Goal: Transaction & Acquisition: Purchase product/service

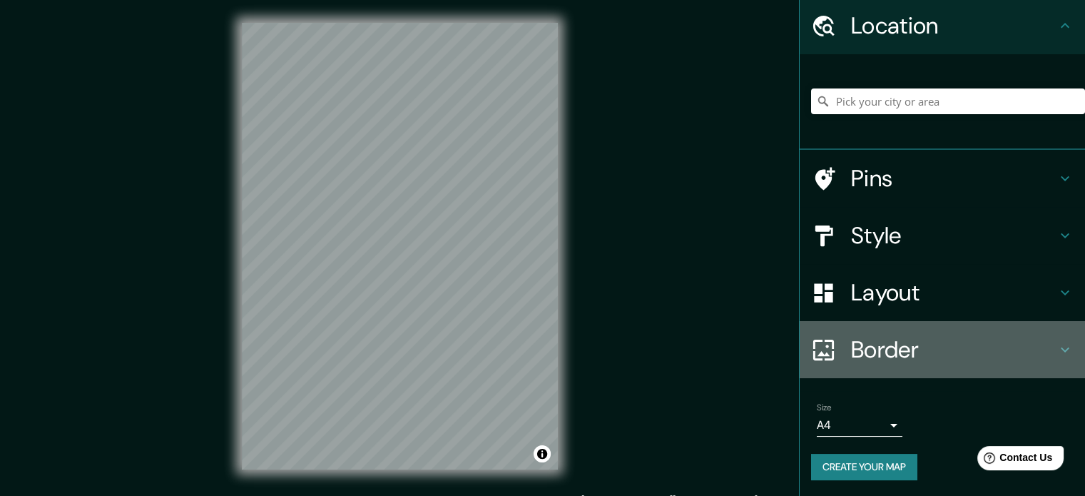
click at [882, 347] on h4 "Border" at bounding box center [953, 349] width 205 height 29
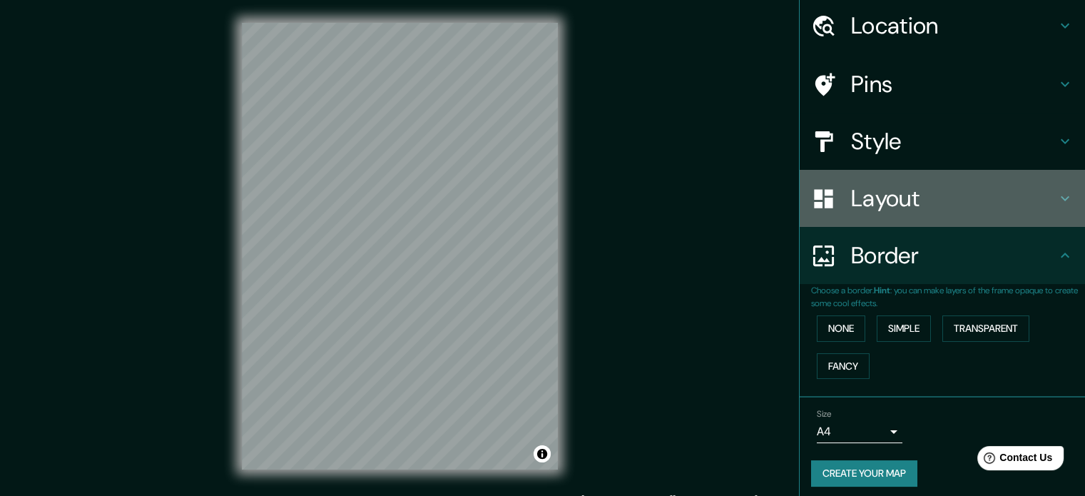
click at [885, 193] on h4 "Layout" at bounding box center [953, 198] width 205 height 29
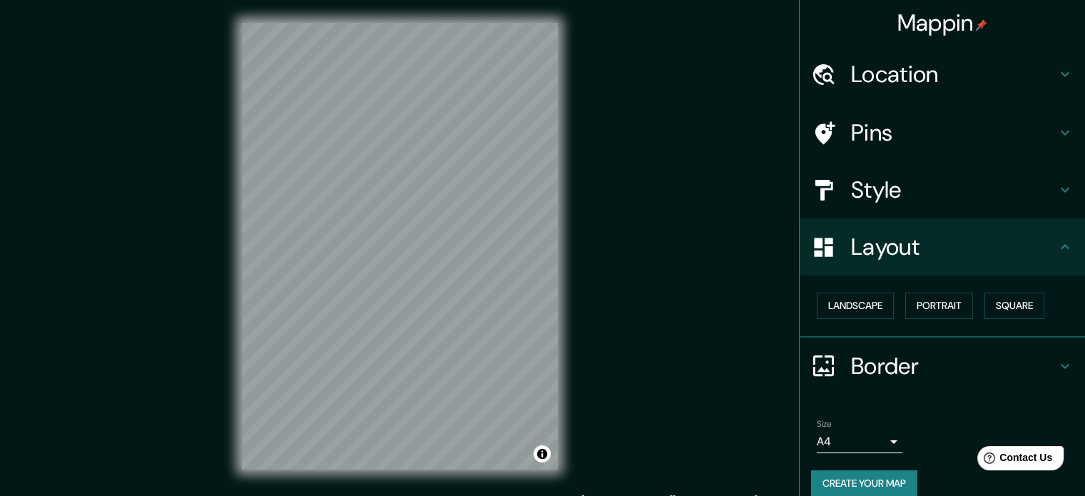
click at [933, 193] on h4 "Style" at bounding box center [953, 189] width 205 height 29
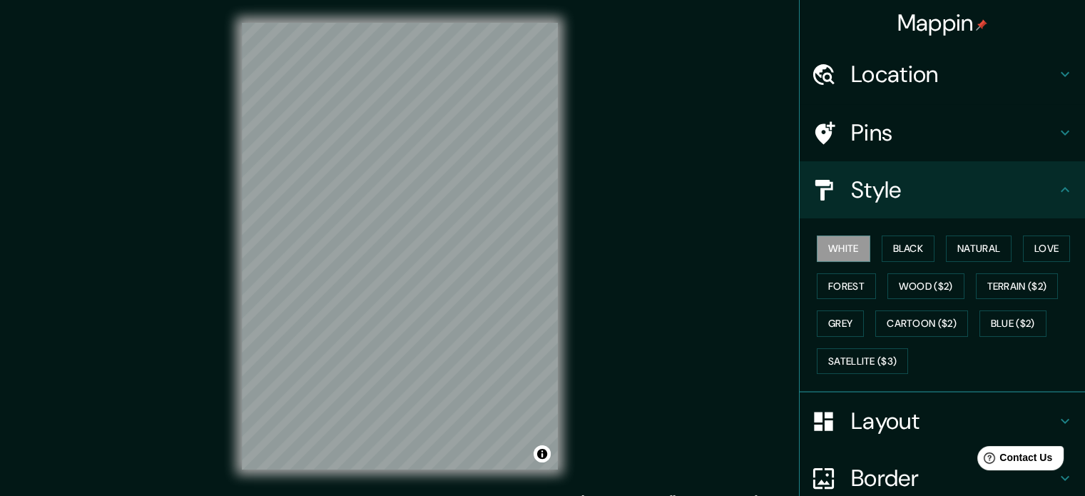
click at [945, 193] on h4 "Style" at bounding box center [953, 189] width 205 height 29
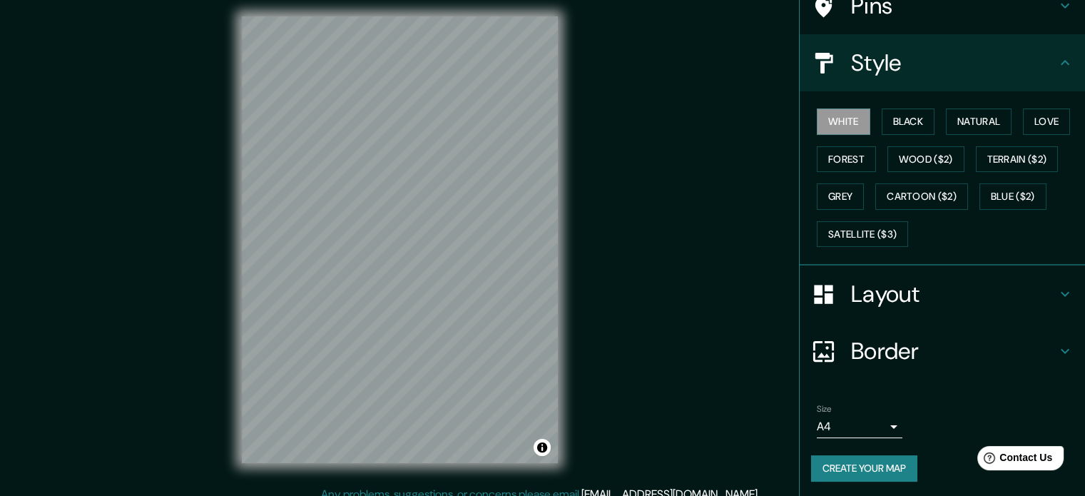
scroll to position [19, 0]
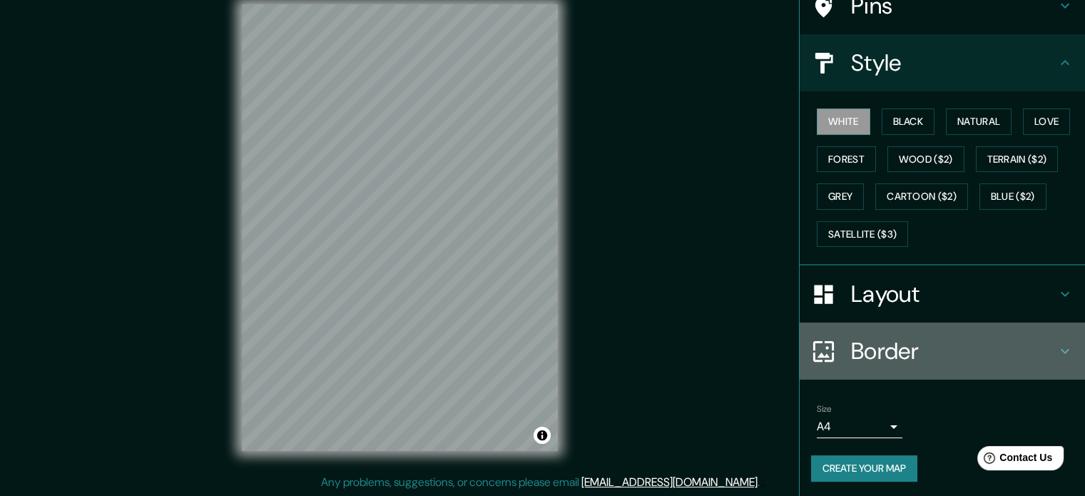
click at [912, 345] on h4 "Border" at bounding box center [953, 351] width 205 height 29
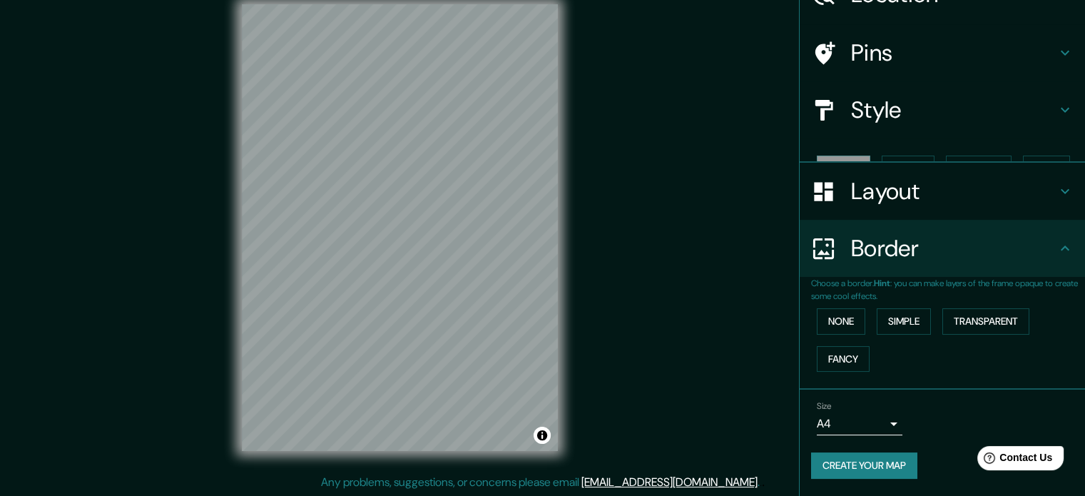
scroll to position [54, 0]
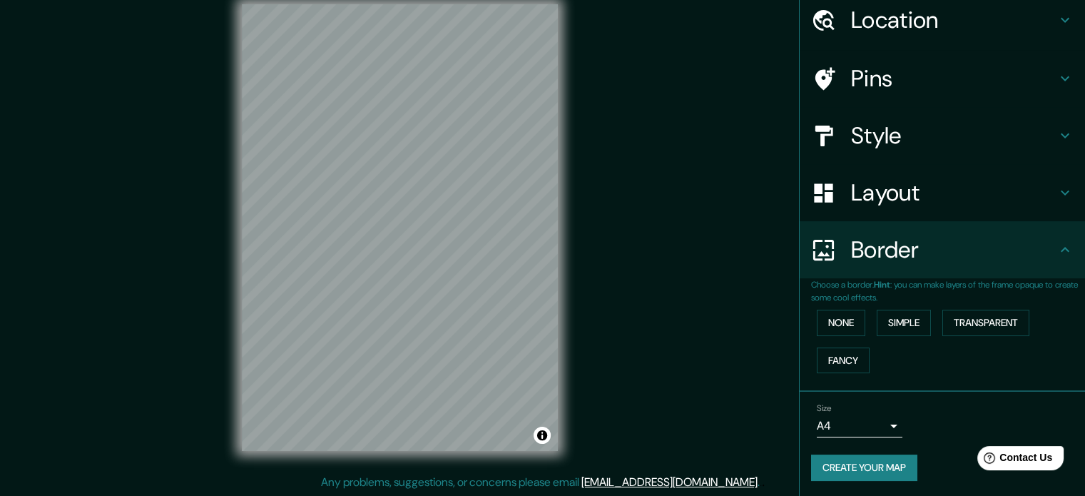
click at [919, 236] on h4 "Border" at bounding box center [953, 249] width 205 height 29
click at [919, 210] on div "Layout" at bounding box center [942, 192] width 285 height 57
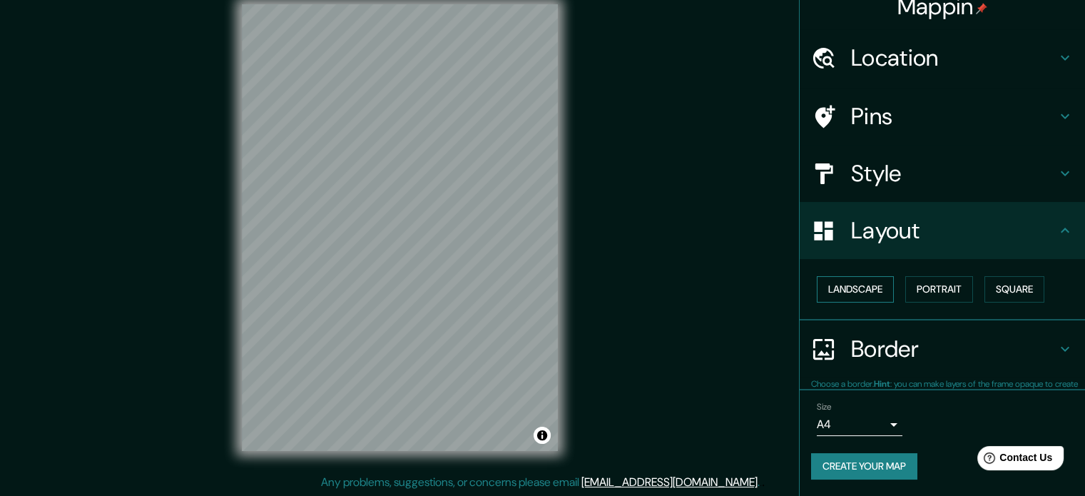
scroll to position [16, 0]
click at [839, 296] on button "Landscape" at bounding box center [855, 290] width 77 height 26
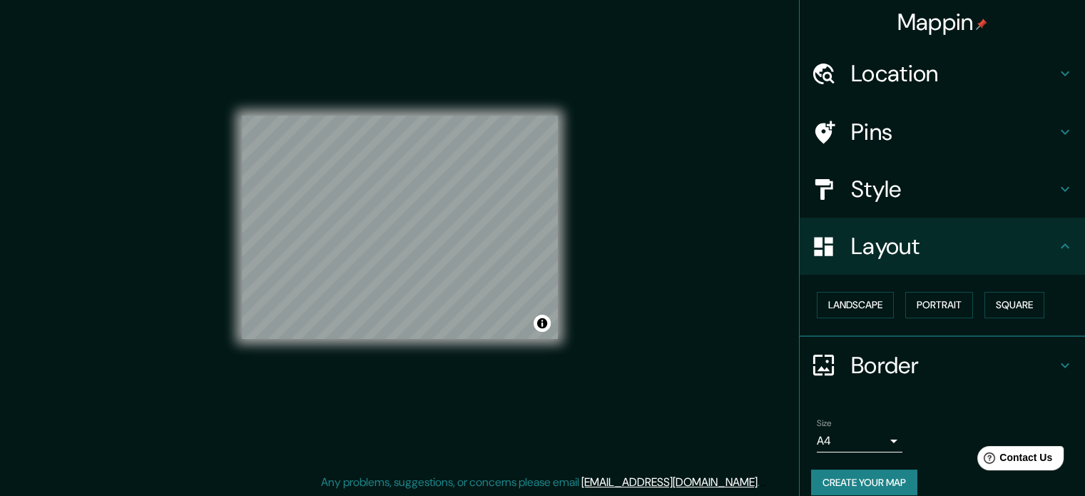
scroll to position [0, 0]
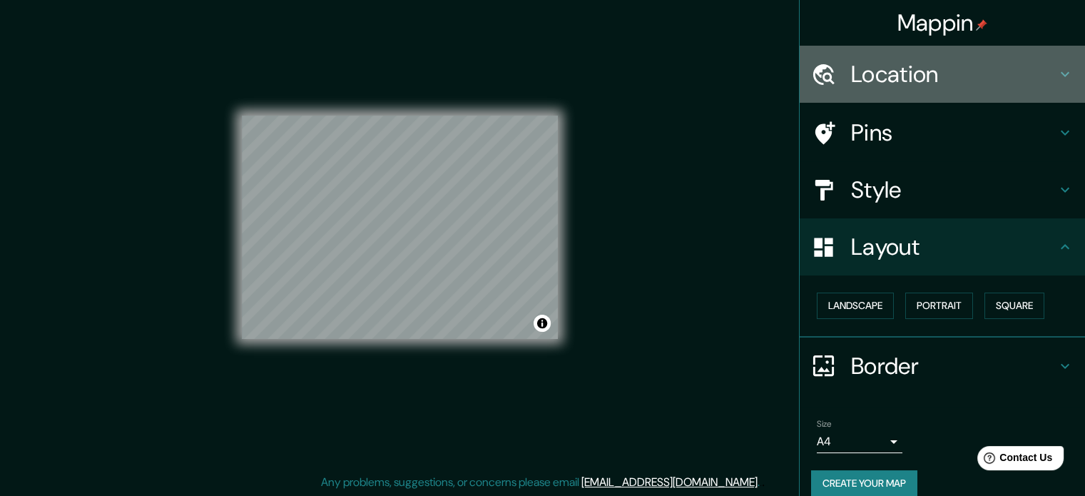
click at [950, 79] on h4 "Location" at bounding box center [953, 74] width 205 height 29
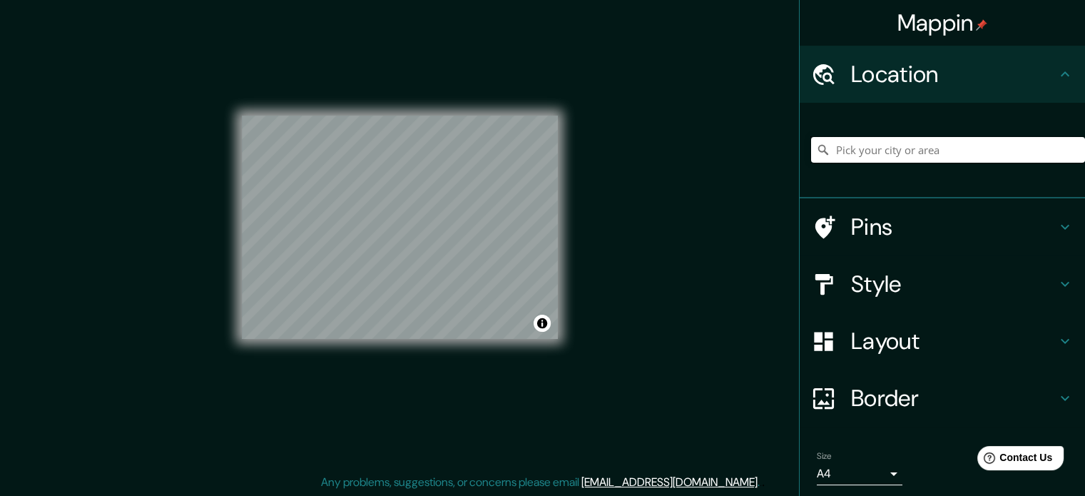
click at [872, 154] on input "Pick your city or area" at bounding box center [948, 150] width 274 height 26
click at [1034, 156] on input "Chorrillos, [GEOGRAPHIC_DATA], [GEOGRAPHIC_DATA]" at bounding box center [948, 150] width 274 height 26
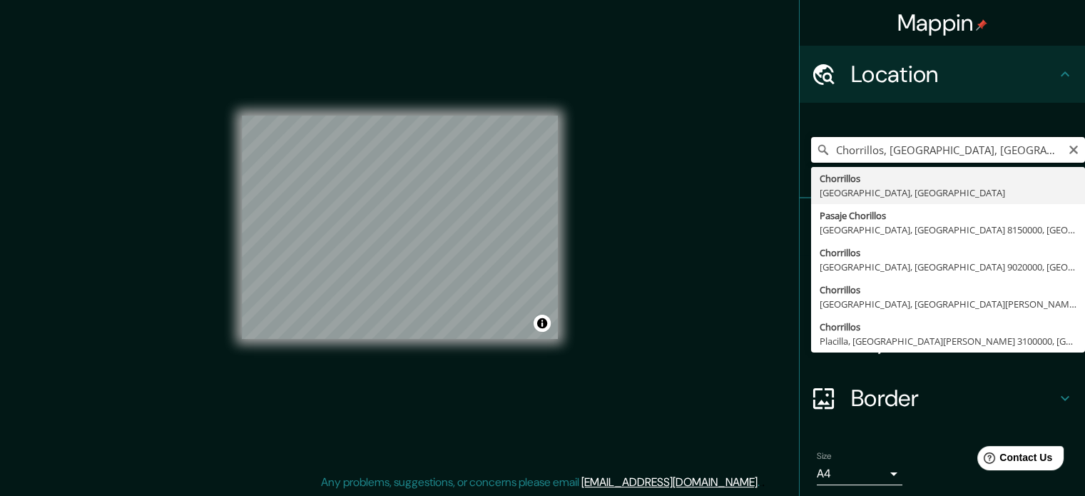
drag, startPoint x: 1022, startPoint y: 148, endPoint x: 698, endPoint y: 111, distance: 326.0
click at [698, 111] on div "Mappin Location Chorrillos, Provincia de Lima, Perú Chorrillos Provincia de Lim…" at bounding box center [542, 238] width 1085 height 515
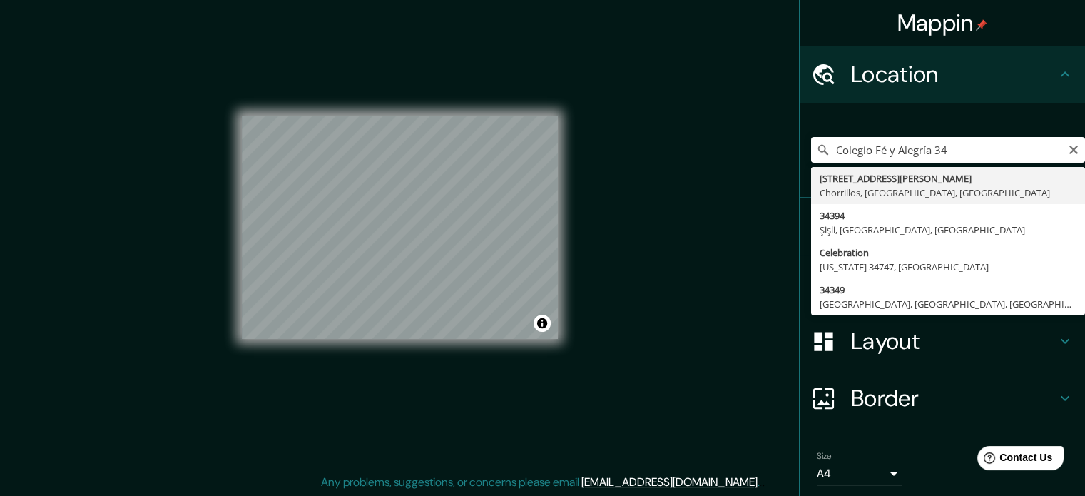
type input "Avenida Defensores Del Morro 346, Chorrillos, Provincia de Lima, Perú"
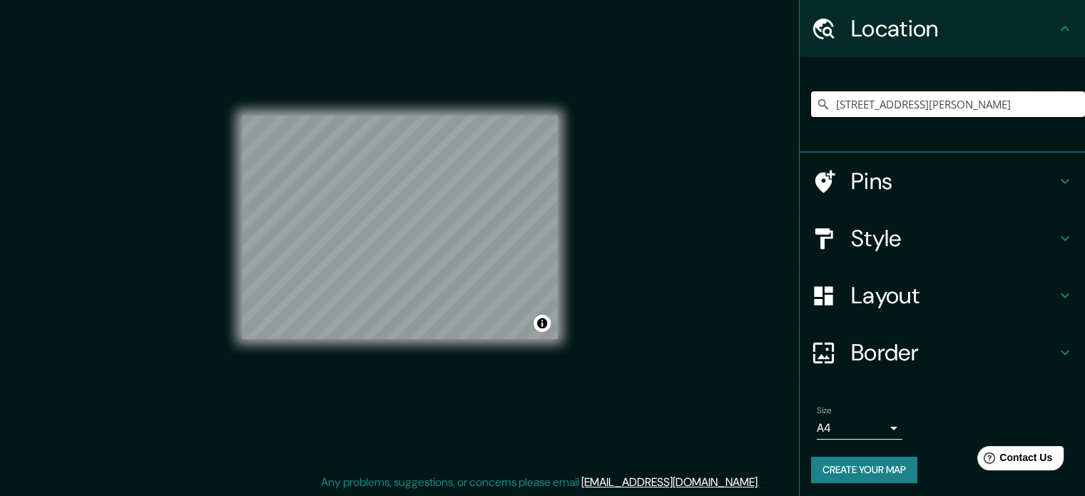
scroll to position [49, 0]
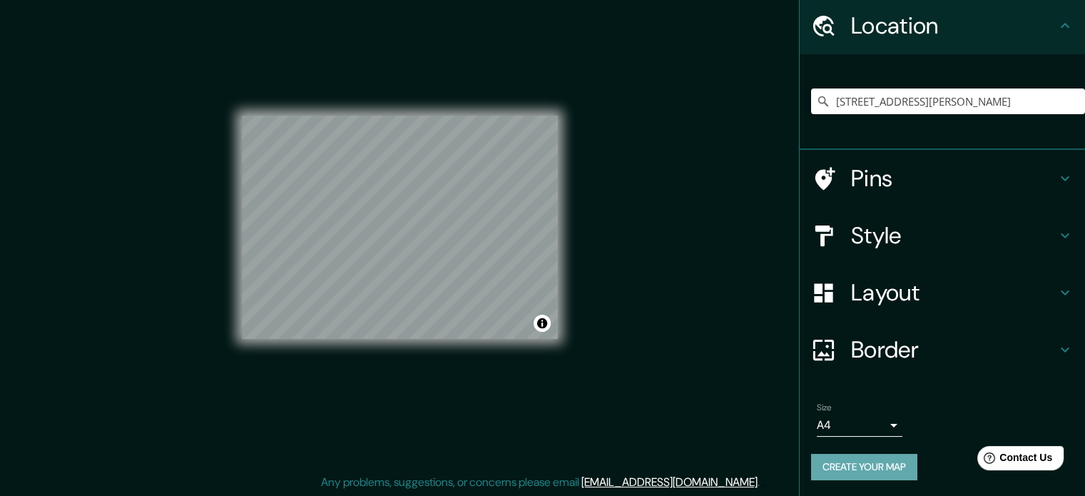
click at [867, 460] on button "Create your map" at bounding box center [864, 467] width 106 height 26
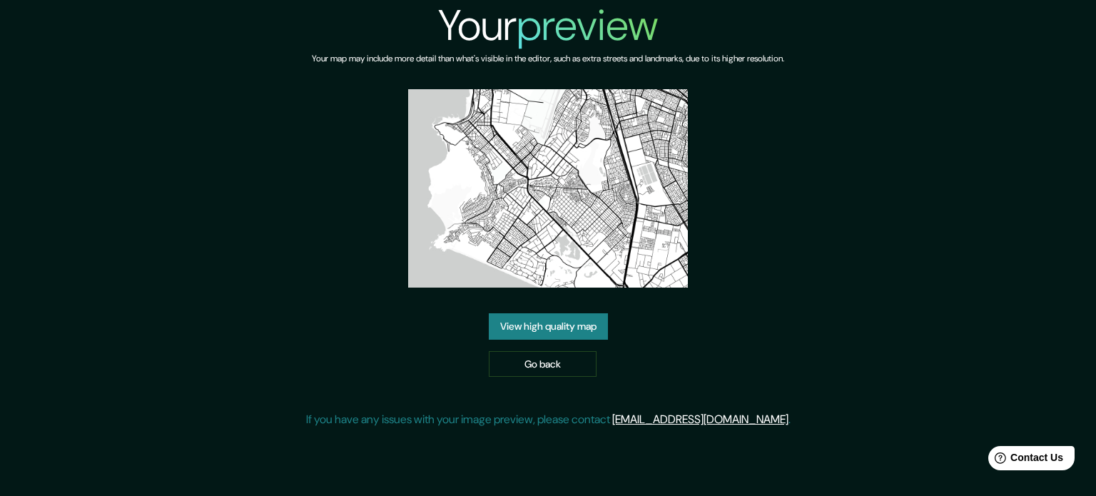
click at [577, 178] on img at bounding box center [548, 188] width 280 height 198
click at [525, 330] on link "View high quality map" at bounding box center [548, 326] width 119 height 26
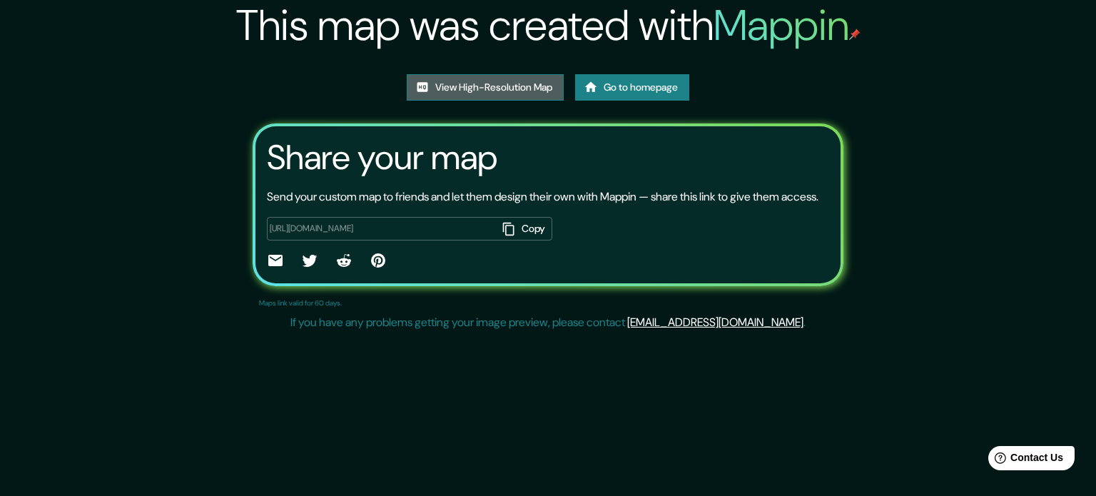
click at [510, 85] on link "View High-Resolution Map" at bounding box center [485, 87] width 157 height 26
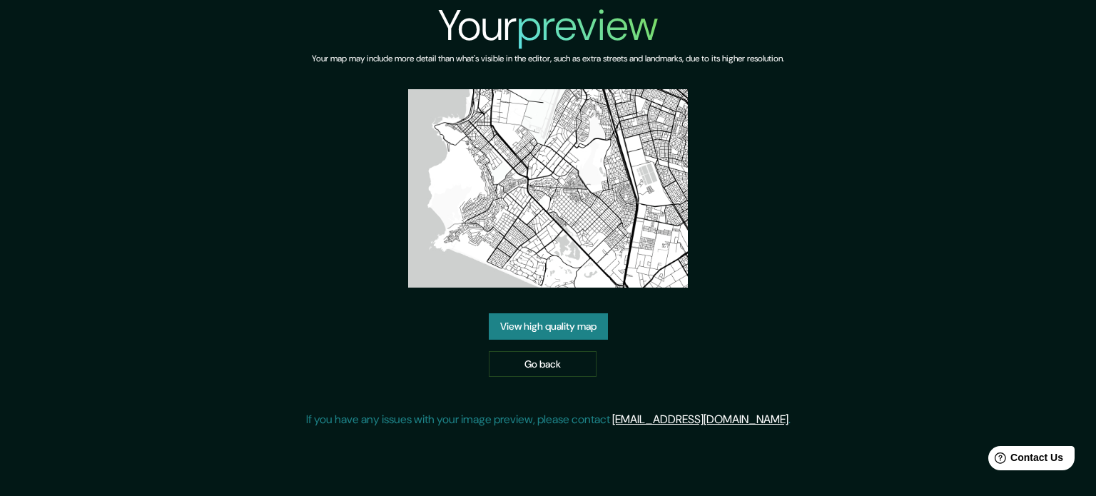
click at [561, 213] on img at bounding box center [548, 188] width 280 height 198
drag, startPoint x: 521, startPoint y: 180, endPoint x: 918, endPoint y: 190, distance: 396.8
click at [918, 190] on div "Your preview Your map may include more detail than what's visible in the editor…" at bounding box center [548, 219] width 1096 height 439
click at [489, 148] on img at bounding box center [548, 188] width 280 height 198
click at [551, 213] on img at bounding box center [548, 188] width 280 height 198
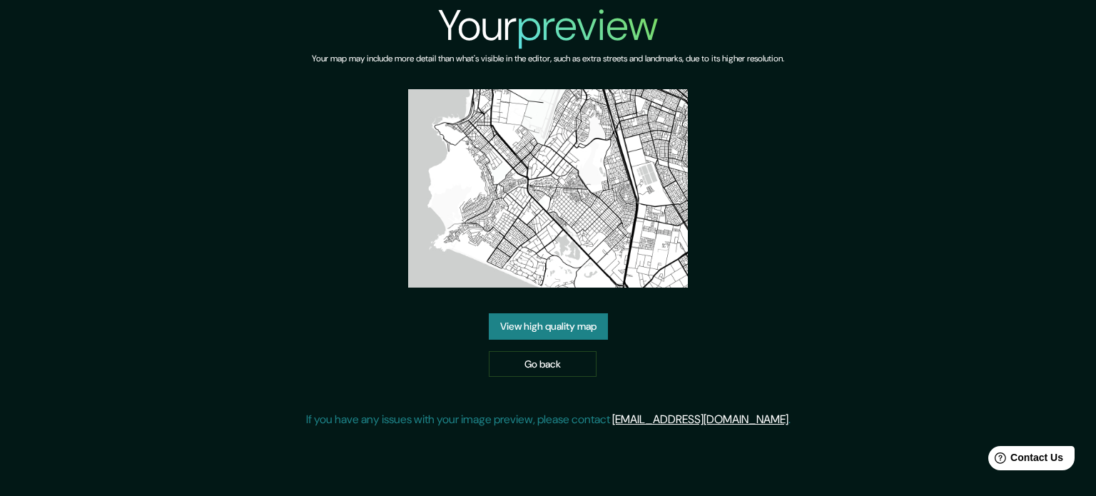
click at [552, 205] on img at bounding box center [548, 188] width 280 height 198
drag, startPoint x: 559, startPoint y: 360, endPoint x: 618, endPoint y: 366, distance: 59.6
click at [559, 360] on link "Go back" at bounding box center [543, 364] width 108 height 26
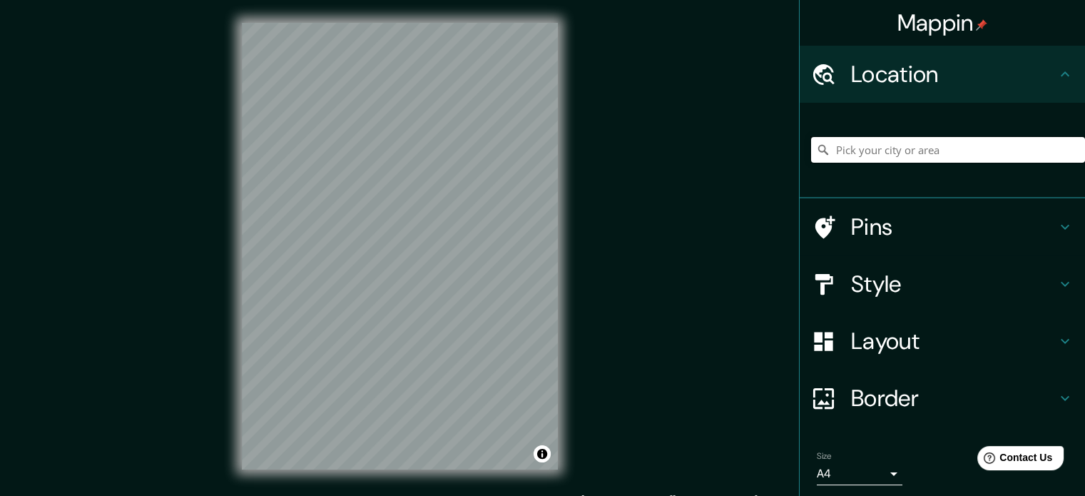
click at [920, 152] on input "Pick your city or area" at bounding box center [948, 150] width 274 height 26
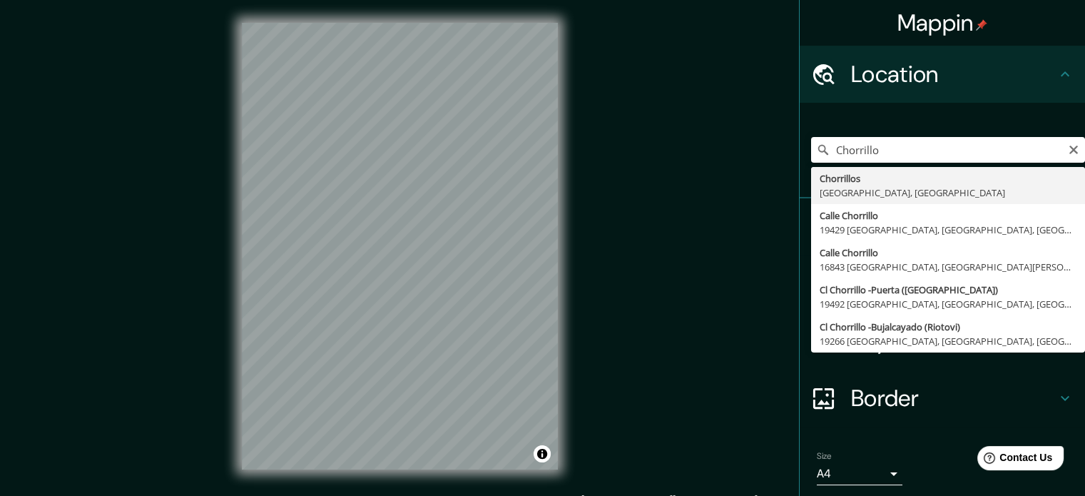
type input "Chorrillos, [GEOGRAPHIC_DATA], [GEOGRAPHIC_DATA]"
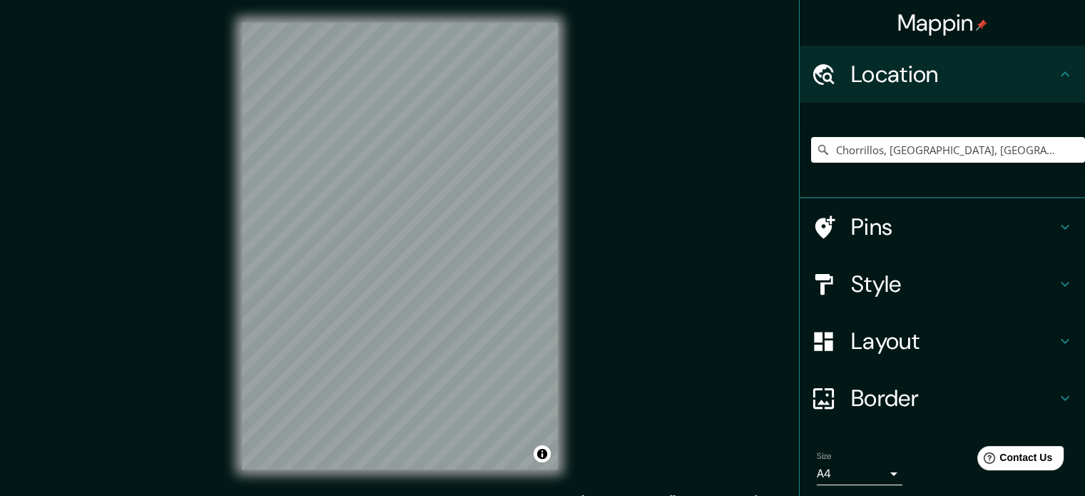
click at [899, 346] on h4 "Layout" at bounding box center [953, 341] width 205 height 29
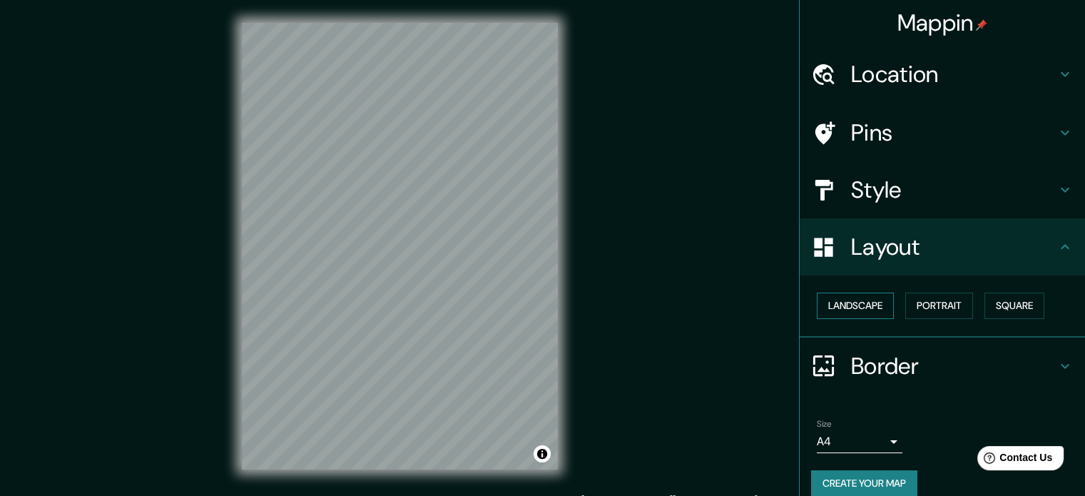
click at [862, 307] on button "Landscape" at bounding box center [855, 305] width 77 height 26
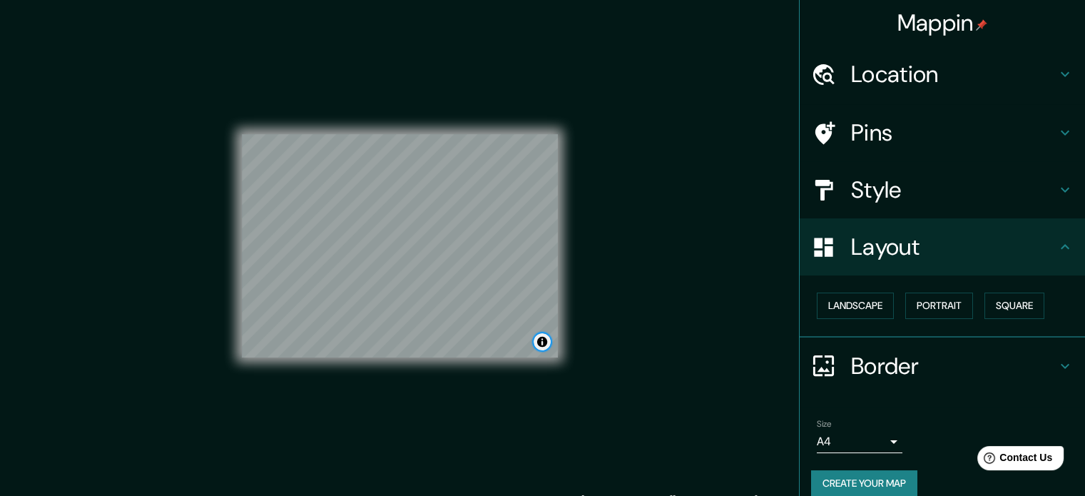
click at [541, 345] on button "Toggle attribution" at bounding box center [542, 341] width 17 height 17
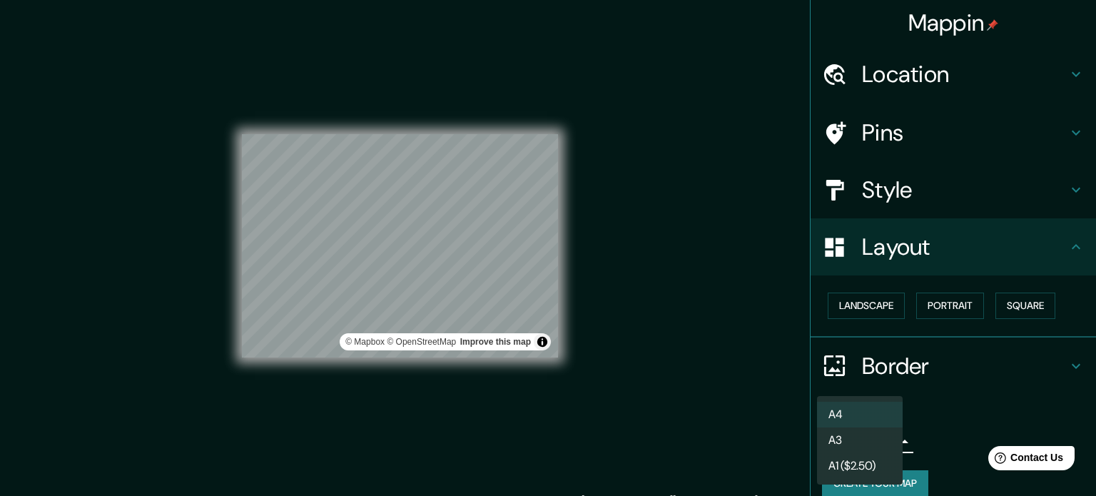
click at [883, 437] on body "Mappin Location [GEOGRAPHIC_DATA], [GEOGRAPHIC_DATA], [GEOGRAPHIC_DATA] Pins St…" at bounding box center [548, 248] width 1096 height 496
click at [879, 444] on li "A3" at bounding box center [860, 440] width 86 height 26
type input "a4"
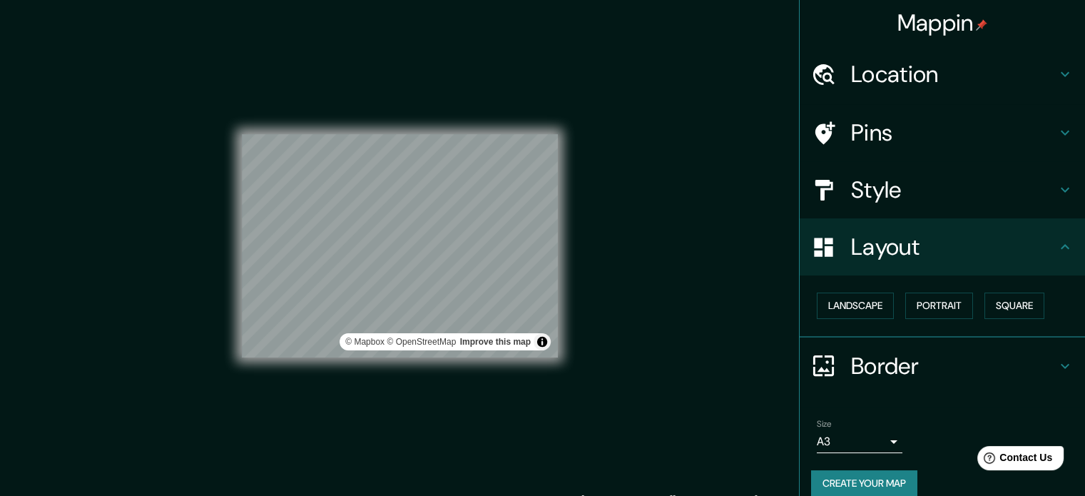
click at [645, 306] on div "Mappin Location [GEOGRAPHIC_DATA], [GEOGRAPHIC_DATA], [GEOGRAPHIC_DATA] Pins St…" at bounding box center [542, 257] width 1085 height 515
click at [676, 185] on div "Mappin Location [GEOGRAPHIC_DATA], [GEOGRAPHIC_DATA], [GEOGRAPHIC_DATA] Pins St…" at bounding box center [542, 257] width 1085 height 515
click at [967, 237] on h4 "Layout" at bounding box center [953, 247] width 205 height 29
click at [1009, 181] on h4 "Style" at bounding box center [953, 189] width 205 height 29
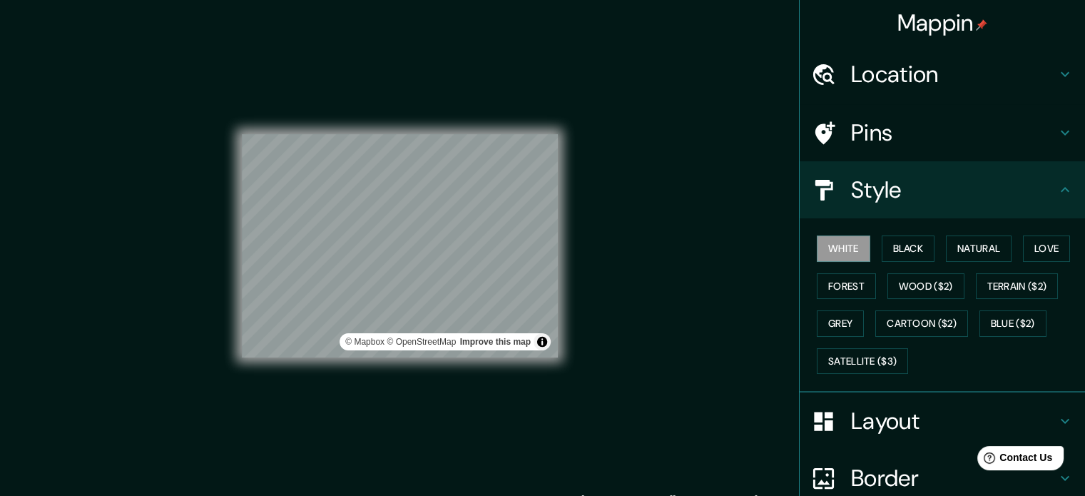
click at [991, 173] on div "Style" at bounding box center [942, 189] width 285 height 57
click at [1053, 179] on div "Style" at bounding box center [942, 189] width 285 height 57
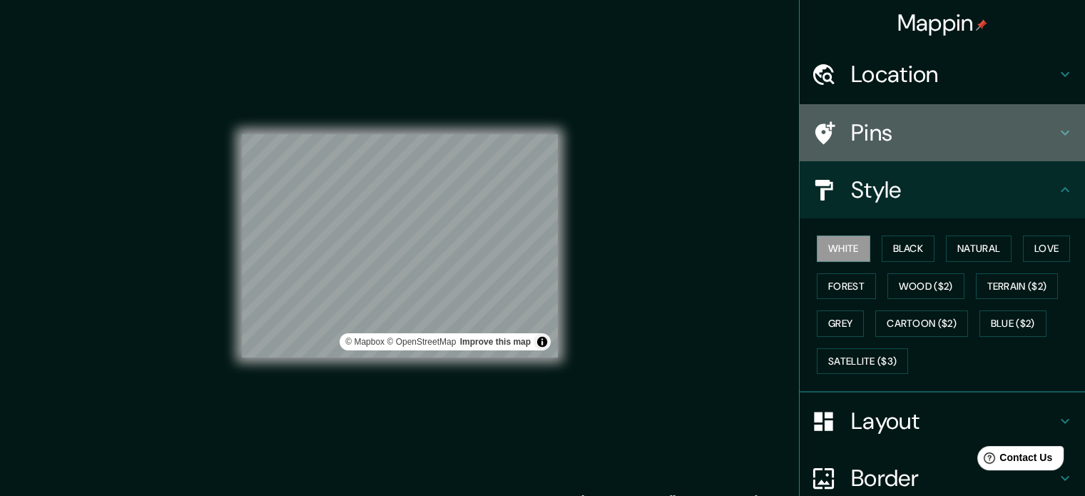
click at [979, 133] on h4 "Pins" at bounding box center [953, 132] width 205 height 29
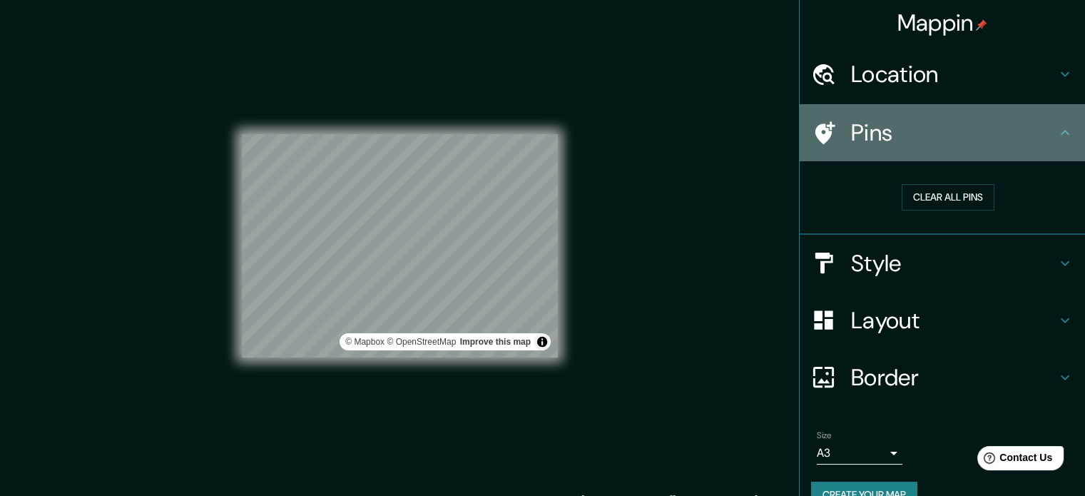
click at [1027, 127] on h4 "Pins" at bounding box center [953, 132] width 205 height 29
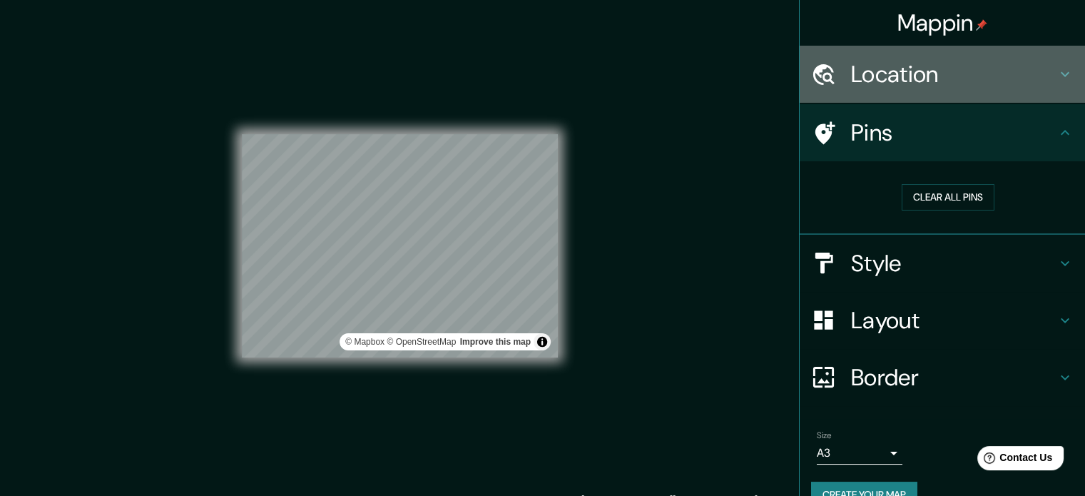
click at [1012, 68] on h4 "Location" at bounding box center [953, 74] width 205 height 29
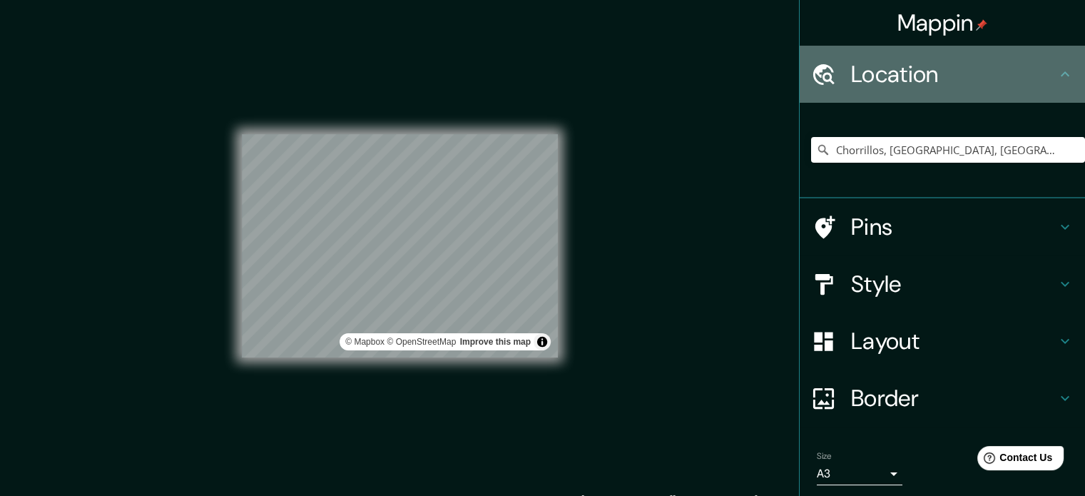
click at [1013, 71] on h4 "Location" at bounding box center [953, 74] width 205 height 29
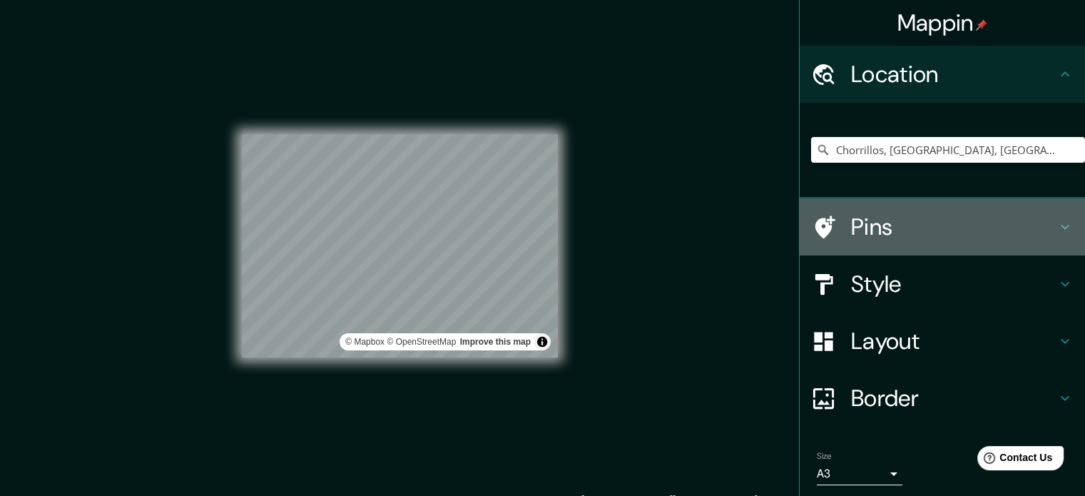
click at [977, 218] on h4 "Pins" at bounding box center [953, 227] width 205 height 29
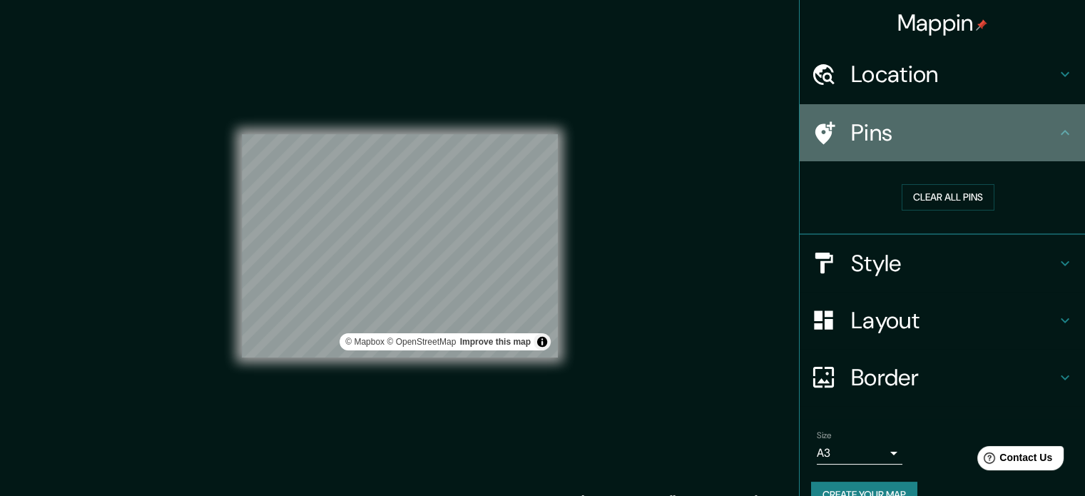
click at [1007, 127] on h4 "Pins" at bounding box center [953, 132] width 205 height 29
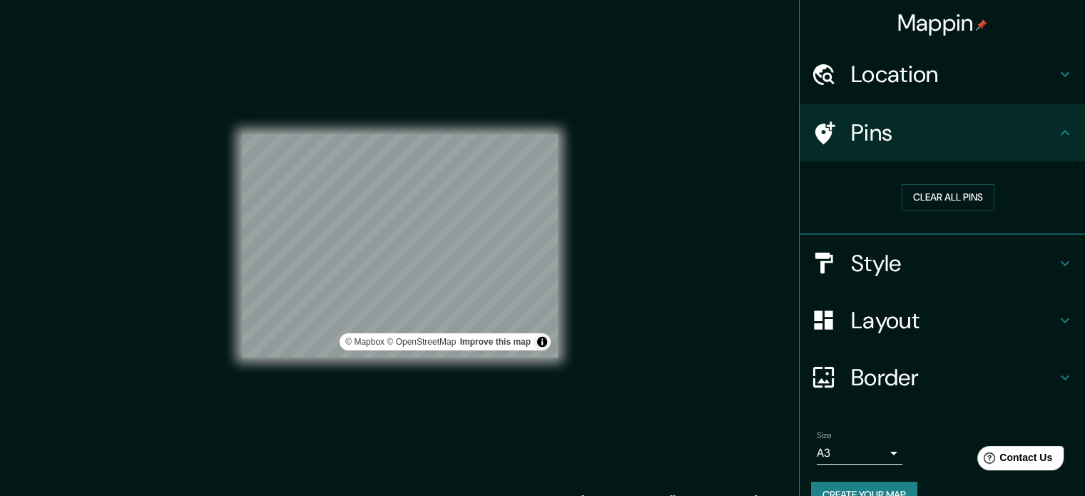
click at [1057, 133] on icon at bounding box center [1065, 132] width 17 height 17
click at [1057, 265] on icon at bounding box center [1065, 263] width 17 height 17
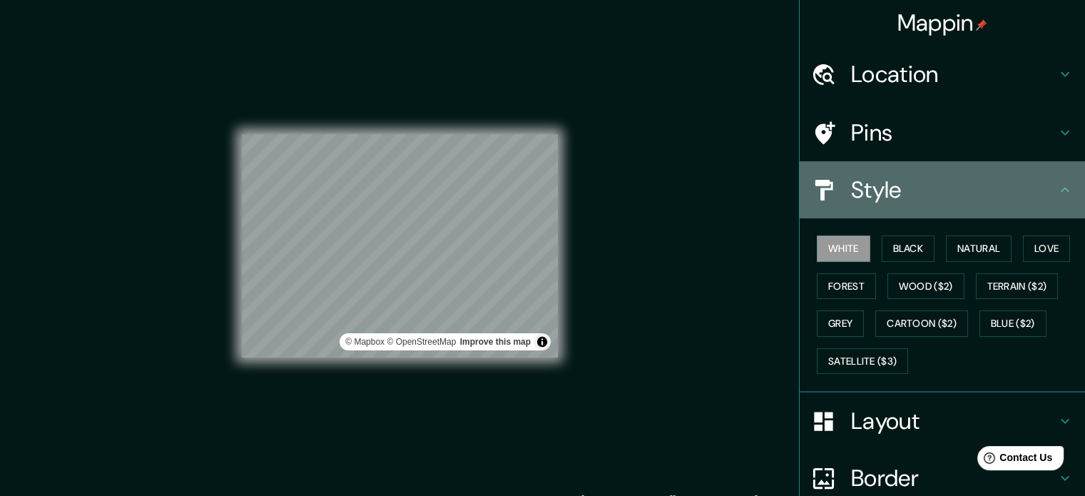
click at [1057, 186] on icon at bounding box center [1065, 189] width 17 height 17
click at [1057, 190] on icon at bounding box center [1065, 189] width 17 height 17
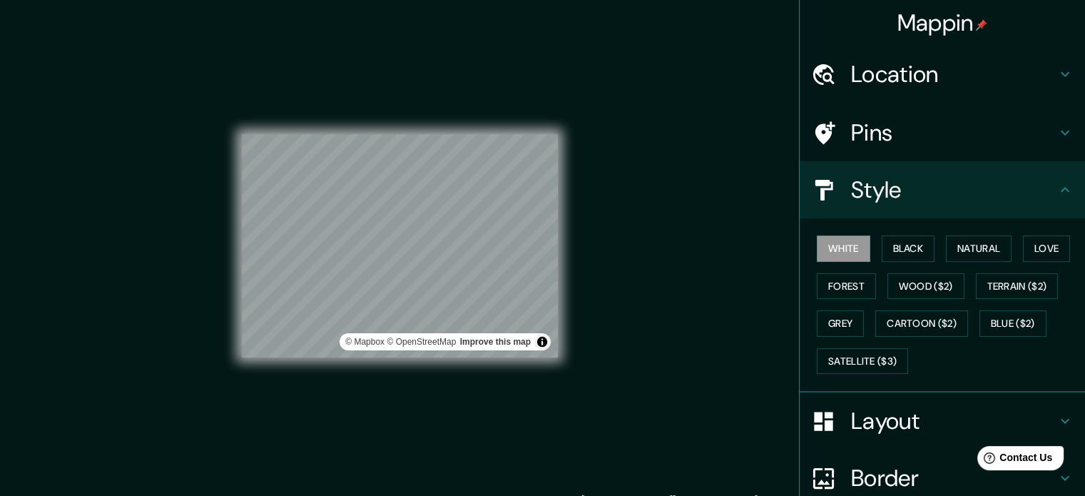
click at [1061, 131] on icon at bounding box center [1065, 133] width 9 height 5
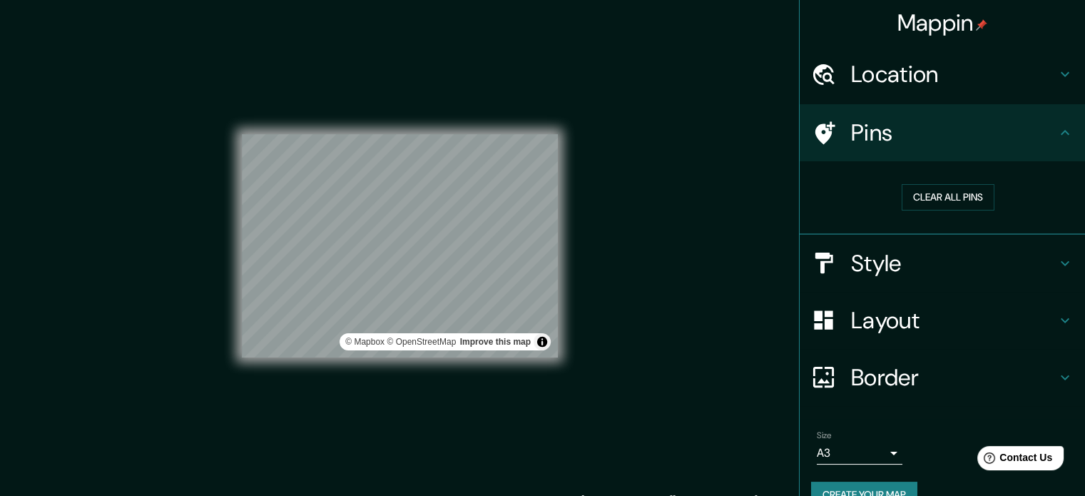
click at [1044, 133] on h4 "Pins" at bounding box center [953, 132] width 205 height 29
click at [928, 137] on h4 "Pins" at bounding box center [953, 132] width 205 height 29
click at [865, 250] on h4 "Style" at bounding box center [953, 263] width 205 height 29
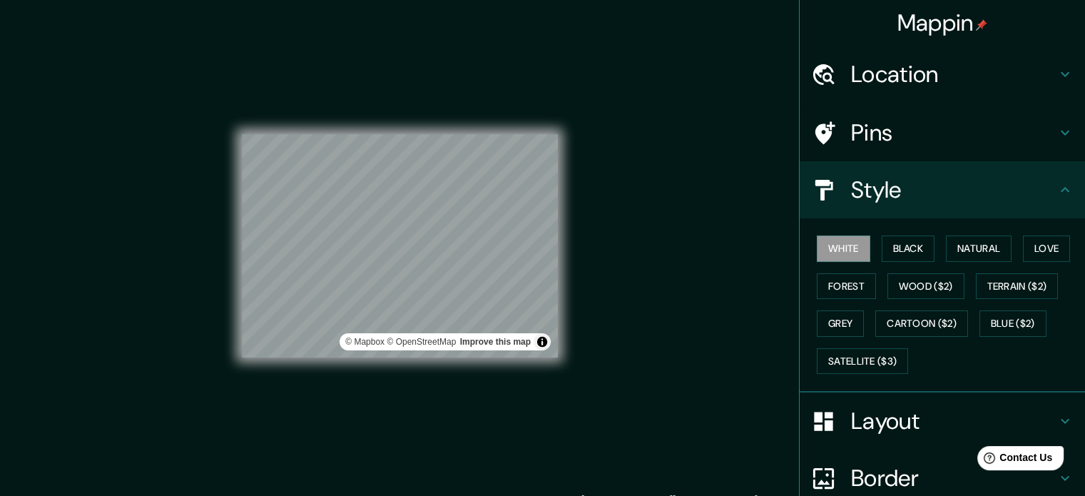
click at [1057, 185] on icon at bounding box center [1065, 189] width 17 height 17
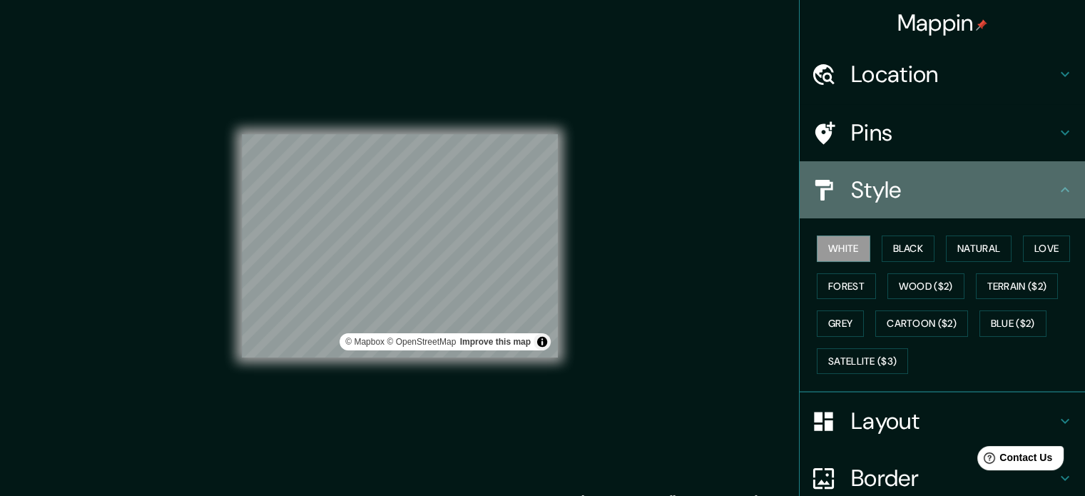
click at [869, 188] on h4 "Style" at bounding box center [953, 189] width 205 height 29
click at [894, 198] on h4 "Style" at bounding box center [953, 189] width 205 height 29
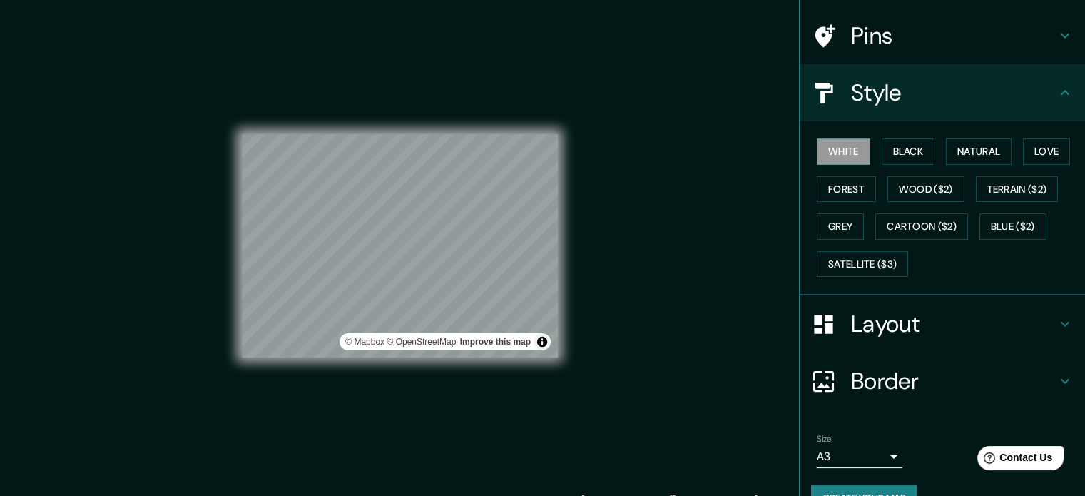
scroll to position [127, 0]
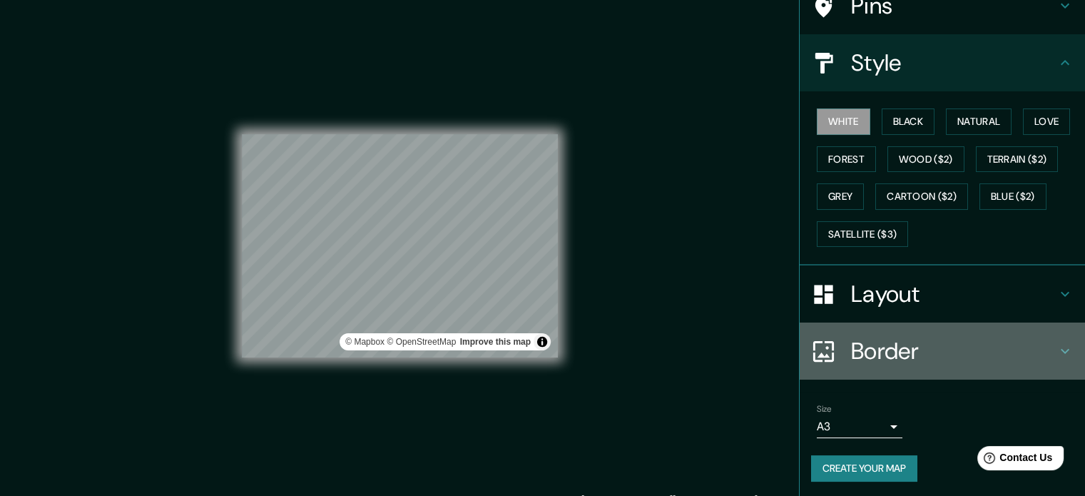
click at [914, 347] on h4 "Border" at bounding box center [953, 351] width 205 height 29
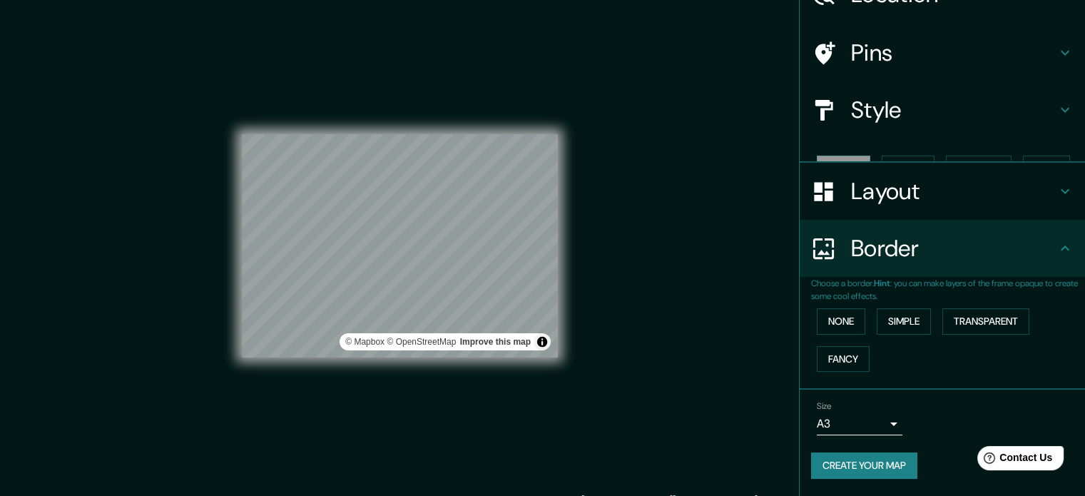
scroll to position [54, 0]
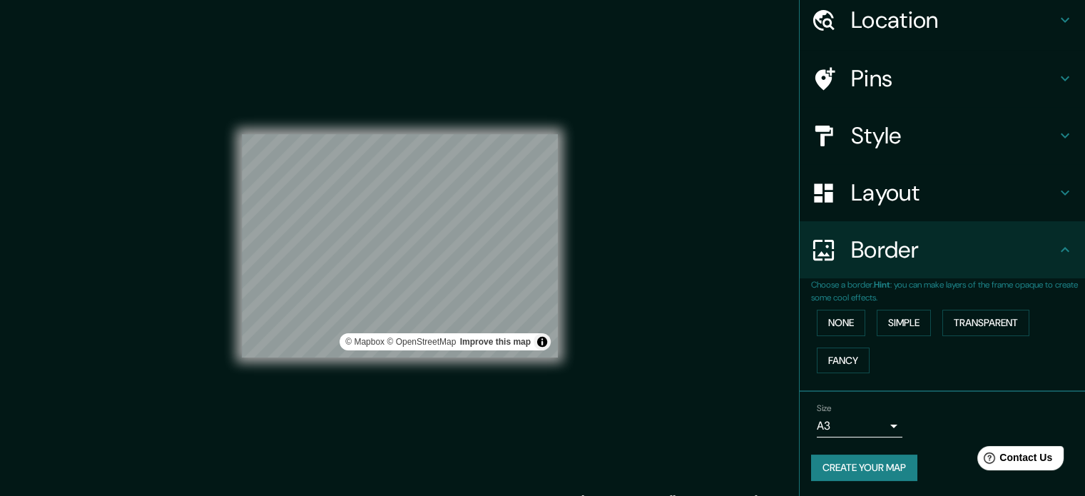
click at [942, 258] on h4 "Border" at bounding box center [953, 249] width 205 height 29
click at [891, 204] on h4 "Layout" at bounding box center [953, 192] width 205 height 29
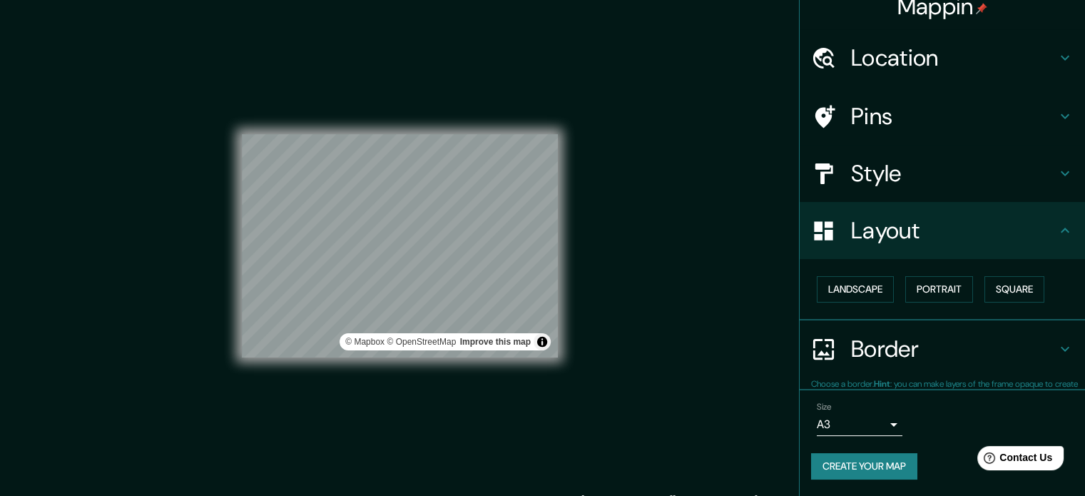
scroll to position [16, 0]
click at [920, 238] on h4 "Layout" at bounding box center [953, 231] width 205 height 29
click at [1057, 223] on icon at bounding box center [1065, 231] width 17 height 17
click at [606, 296] on div "Mappin Location [GEOGRAPHIC_DATA], [GEOGRAPHIC_DATA], [GEOGRAPHIC_DATA] Pins St…" at bounding box center [542, 257] width 1085 height 515
click at [701, 175] on div "Mappin Location [GEOGRAPHIC_DATA], [GEOGRAPHIC_DATA], [GEOGRAPHIC_DATA] Pins St…" at bounding box center [542, 257] width 1085 height 515
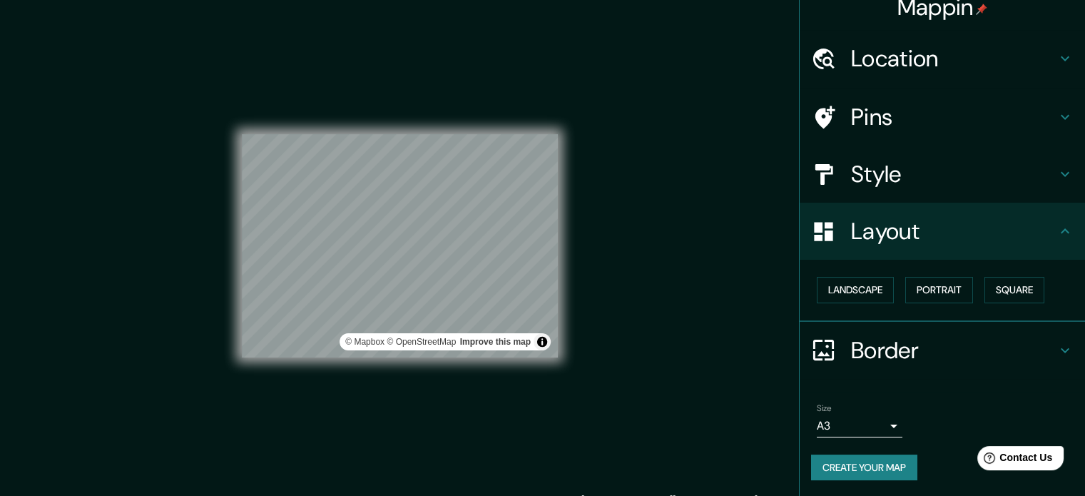
click at [951, 359] on h4 "Border" at bounding box center [953, 350] width 205 height 29
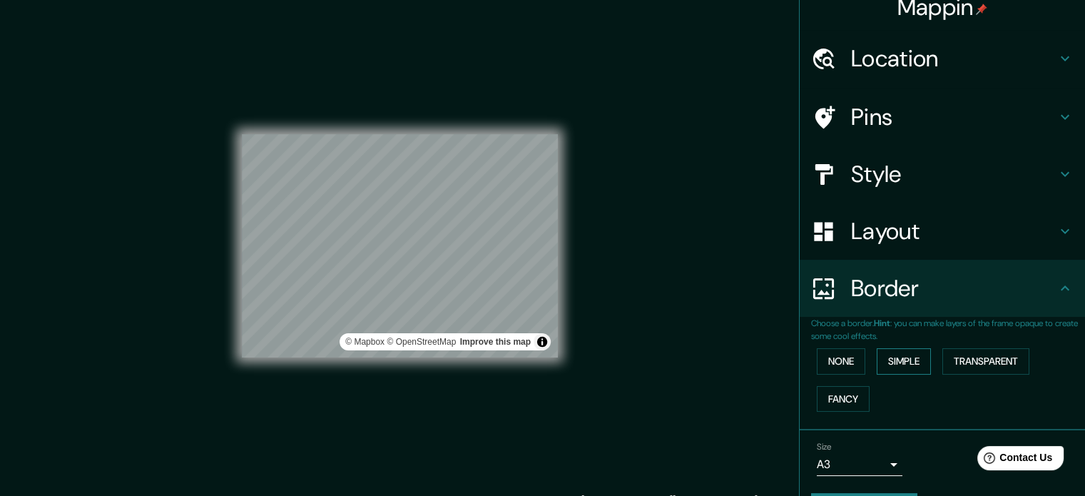
click at [902, 359] on button "Simple" at bounding box center [904, 361] width 54 height 26
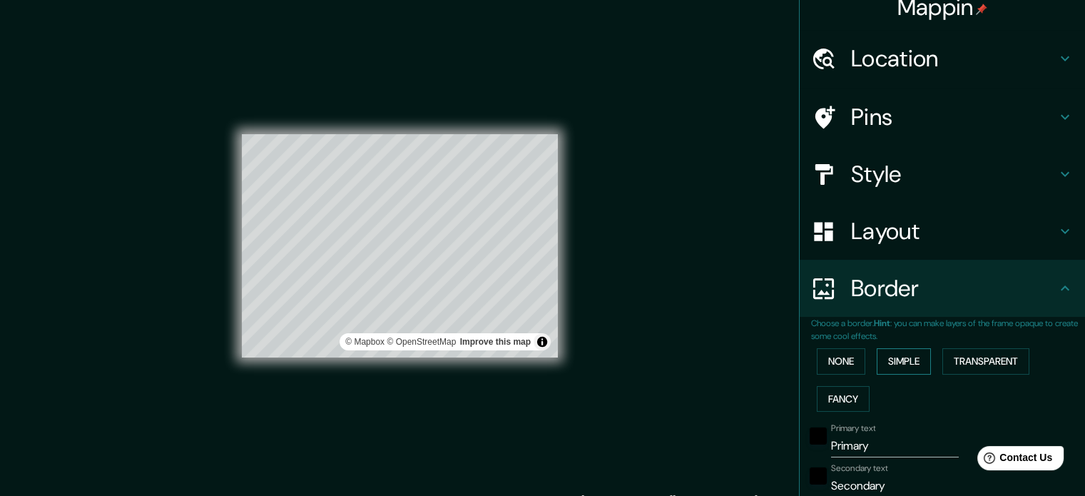
click at [903, 360] on button "Simple" at bounding box center [904, 361] width 54 height 26
type input "177"
type input "35"
click at [850, 362] on button "None" at bounding box center [841, 361] width 49 height 26
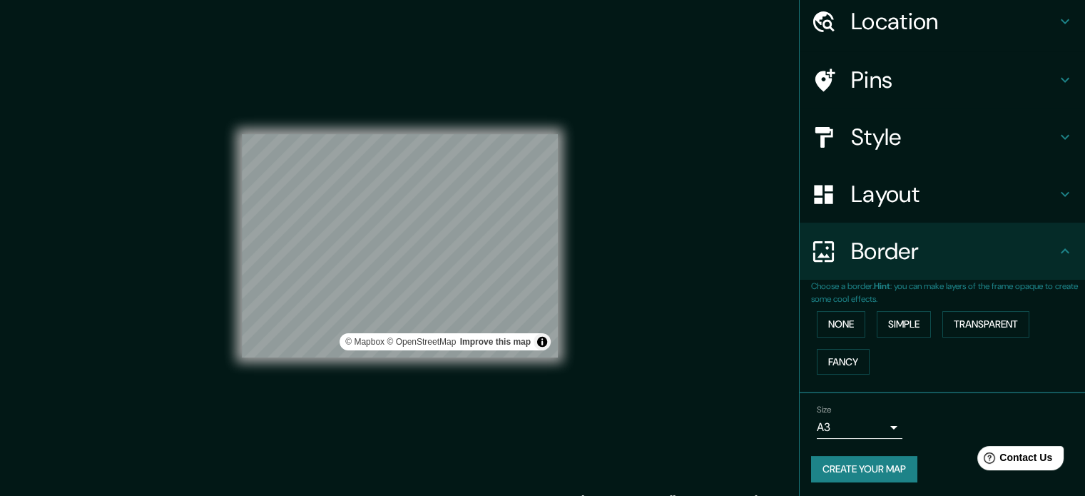
scroll to position [54, 0]
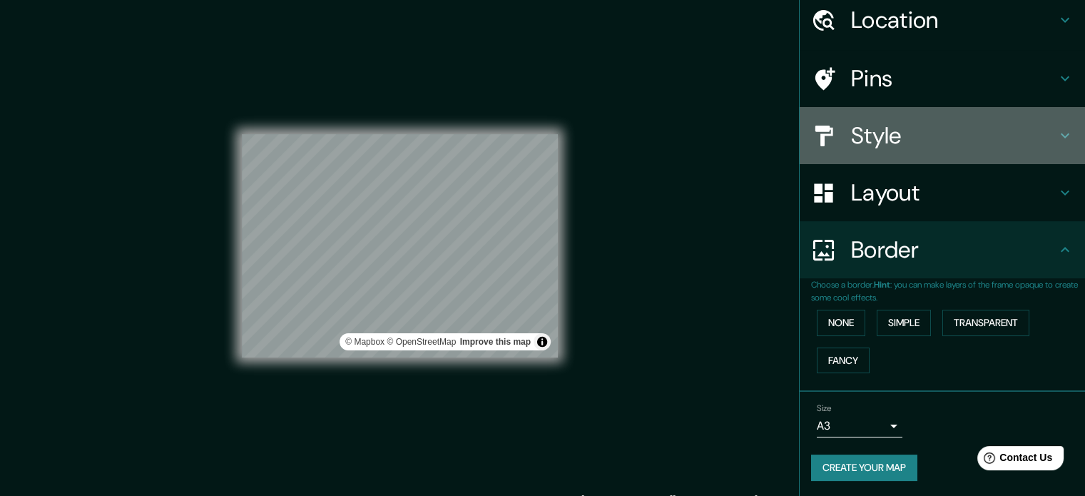
click at [875, 116] on div "Style" at bounding box center [942, 135] width 285 height 57
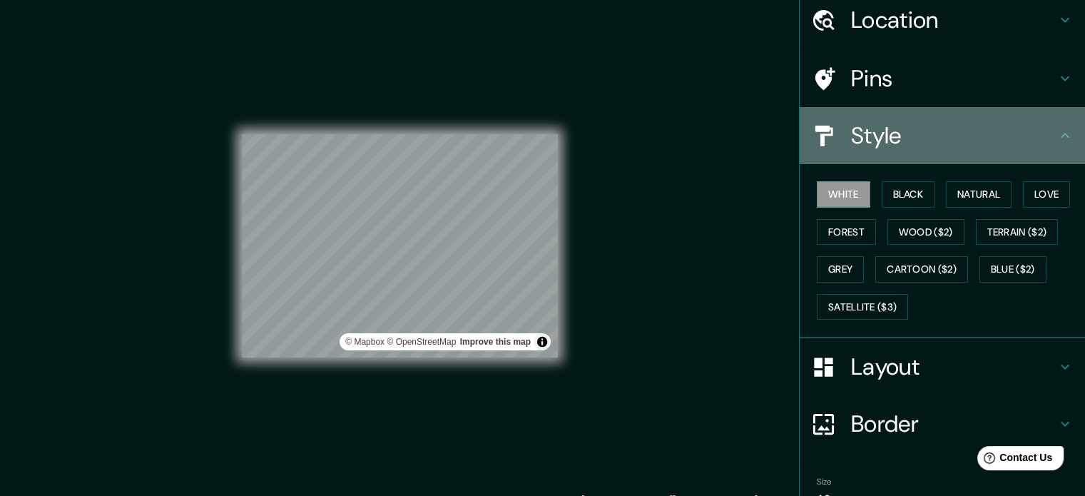
click at [918, 125] on h4 "Style" at bounding box center [953, 135] width 205 height 29
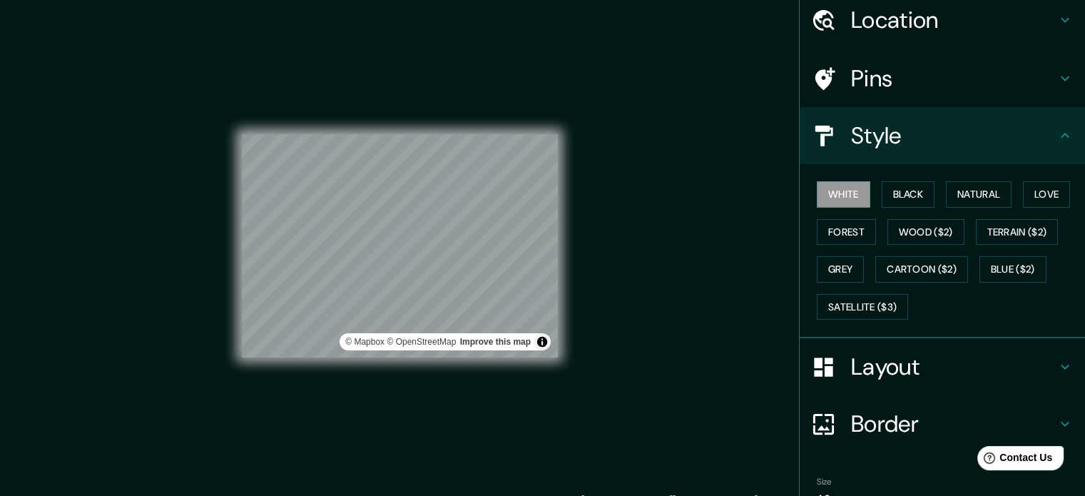
click at [919, 95] on div "Pins" at bounding box center [942, 78] width 285 height 57
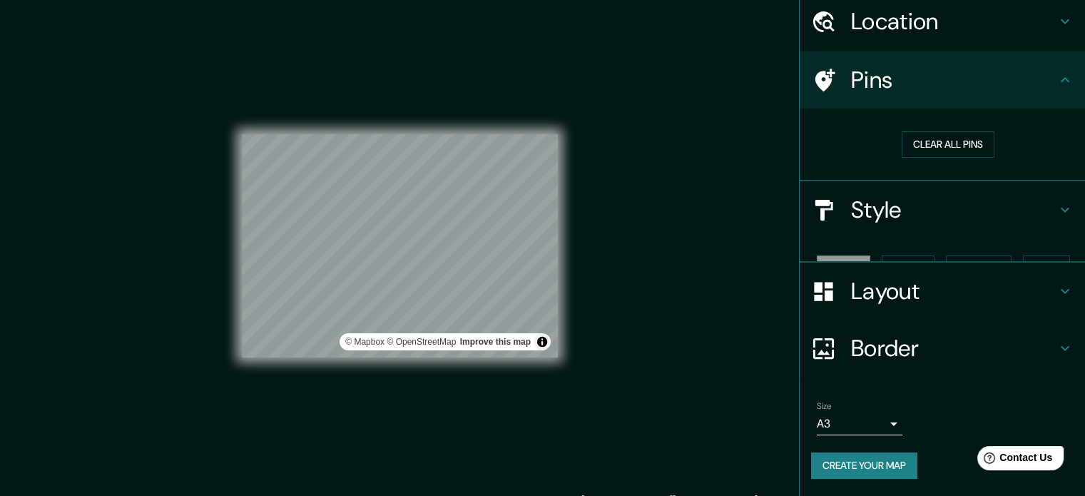
scroll to position [27, 0]
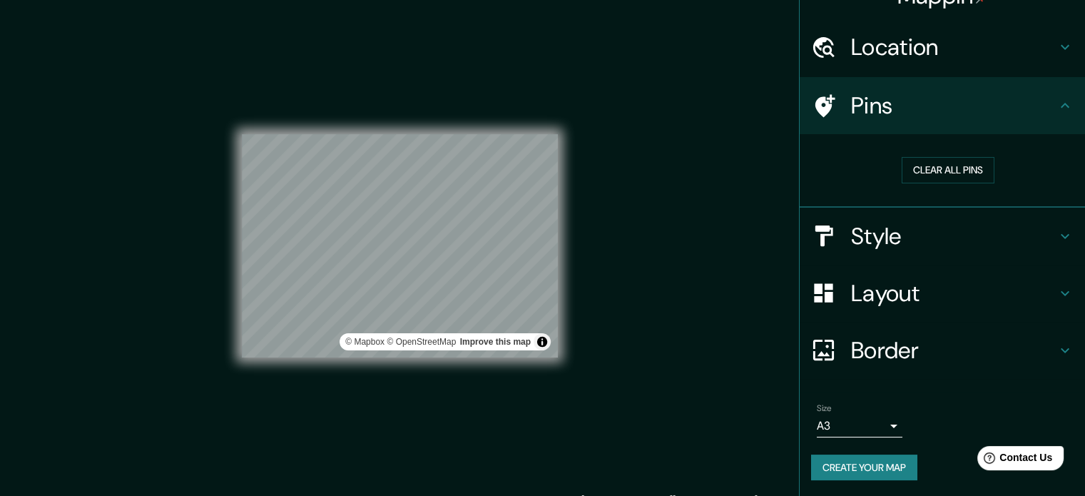
click at [927, 28] on div "Location" at bounding box center [942, 47] width 285 height 57
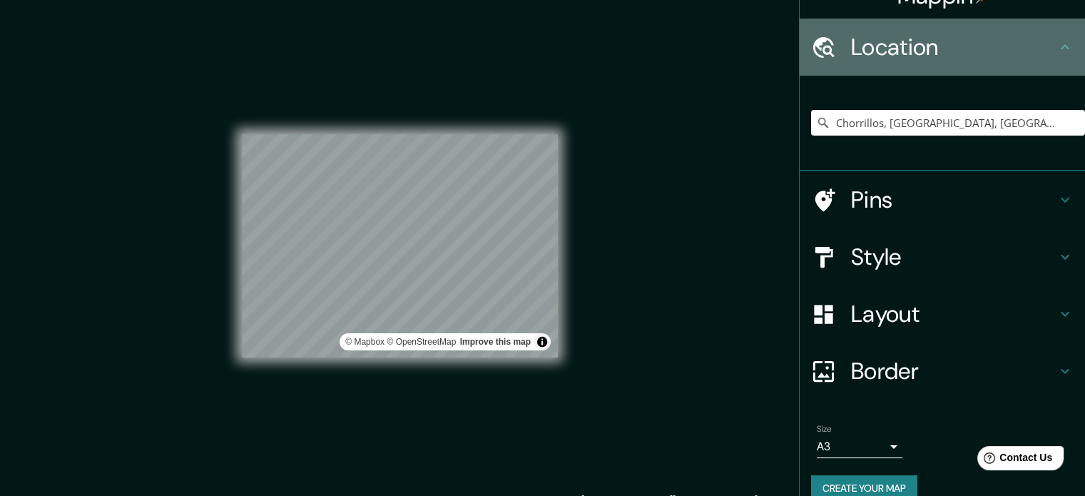
click at [852, 51] on h4 "Location" at bounding box center [953, 47] width 205 height 29
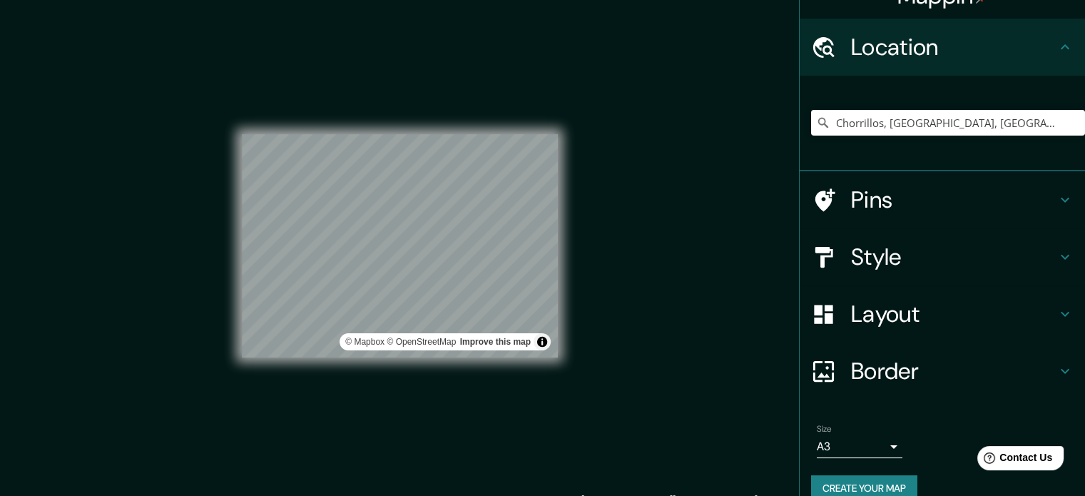
click at [679, 362] on div "Mappin Location [GEOGRAPHIC_DATA], [GEOGRAPHIC_DATA], [GEOGRAPHIC_DATA] Pins St…" at bounding box center [542, 257] width 1085 height 515
click at [541, 339] on button "Toggle attribution" at bounding box center [542, 341] width 17 height 17
click at [661, 305] on div "Mappin Location [GEOGRAPHIC_DATA], [GEOGRAPHIC_DATA], [GEOGRAPHIC_DATA] Pins St…" at bounding box center [542, 257] width 1085 height 515
click at [546, 347] on button "Toggle attribution" at bounding box center [542, 341] width 17 height 17
click at [508, 345] on link "Improve this map" at bounding box center [495, 342] width 71 height 10
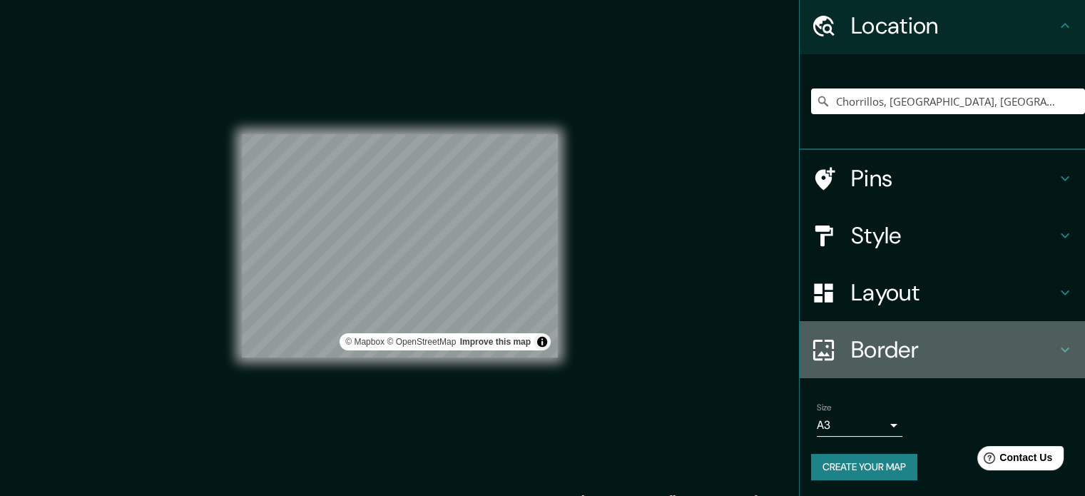
click at [979, 349] on h4 "Border" at bounding box center [953, 349] width 205 height 29
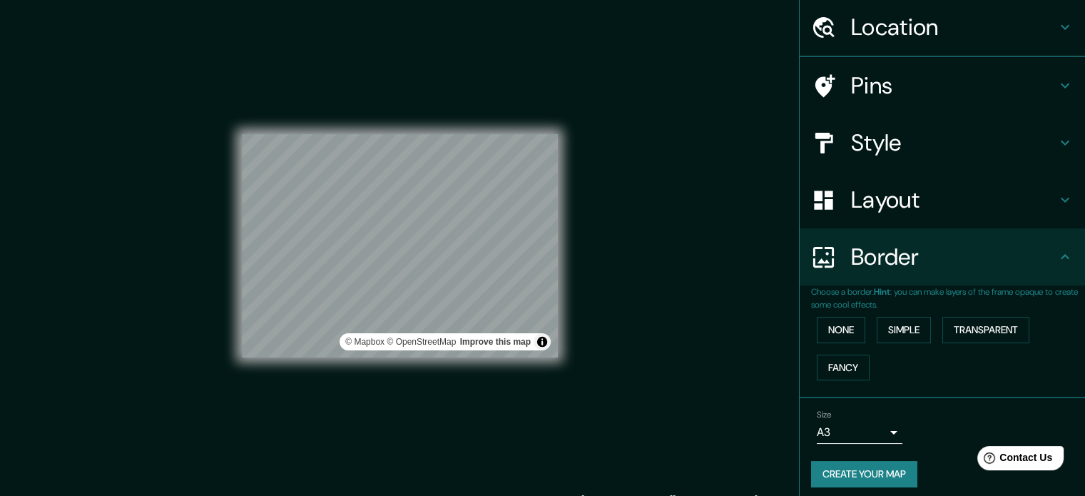
scroll to position [49, 0]
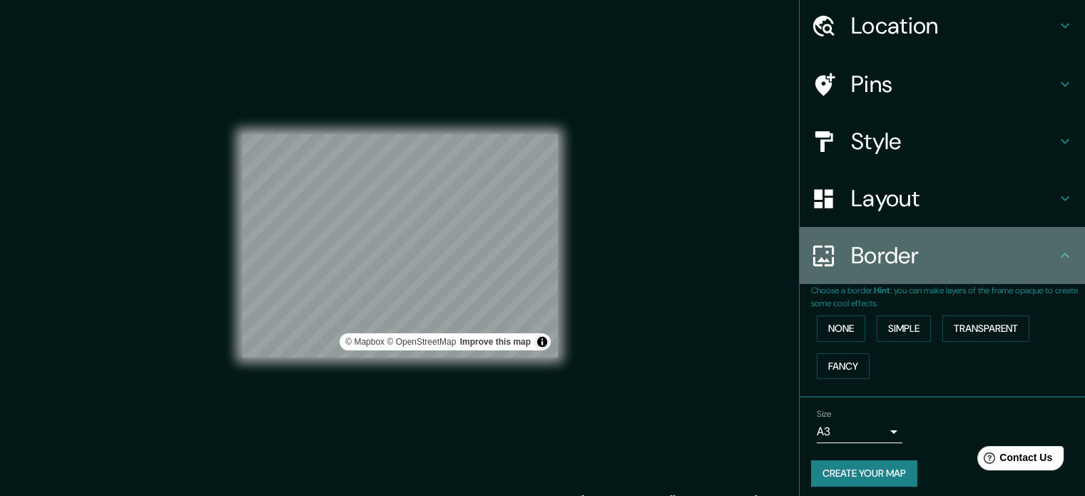
drag, startPoint x: 957, startPoint y: 256, endPoint x: 953, endPoint y: 279, distance: 23.2
click at [958, 256] on h4 "Border" at bounding box center [953, 255] width 205 height 29
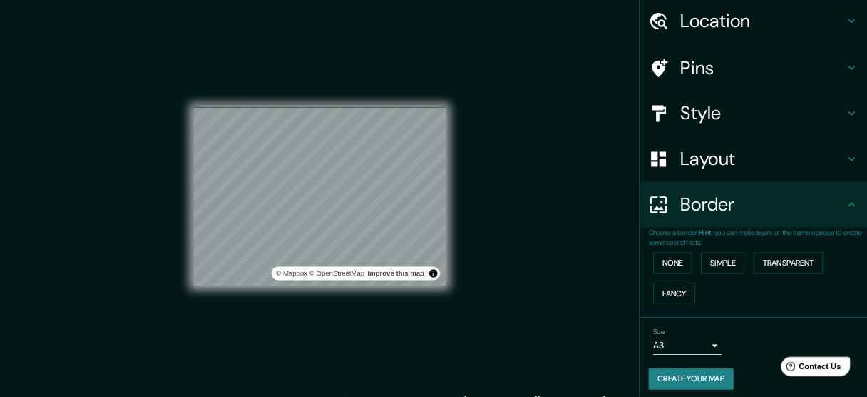
scroll to position [54, 0]
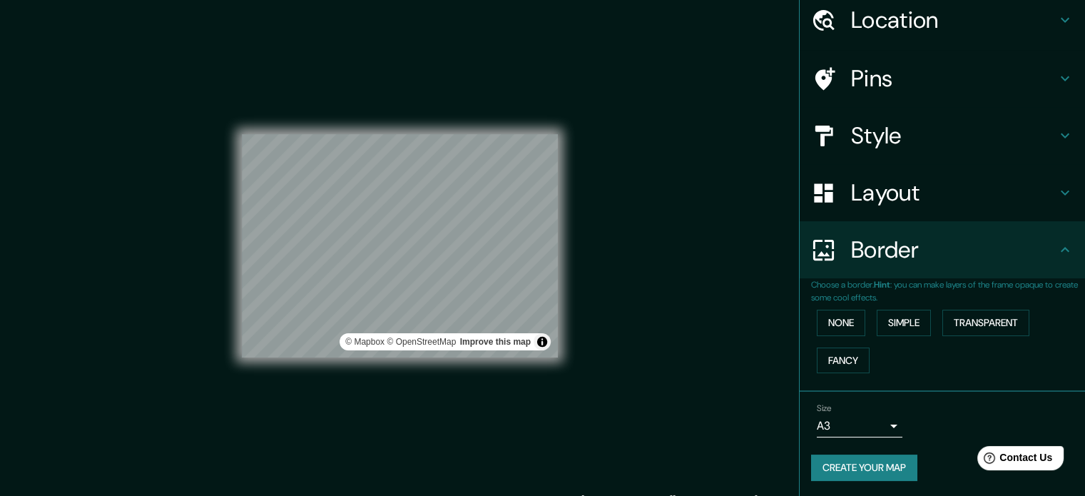
click at [883, 456] on button "Create your map" at bounding box center [864, 467] width 106 height 26
